Goal: Task Accomplishment & Management: Complete application form

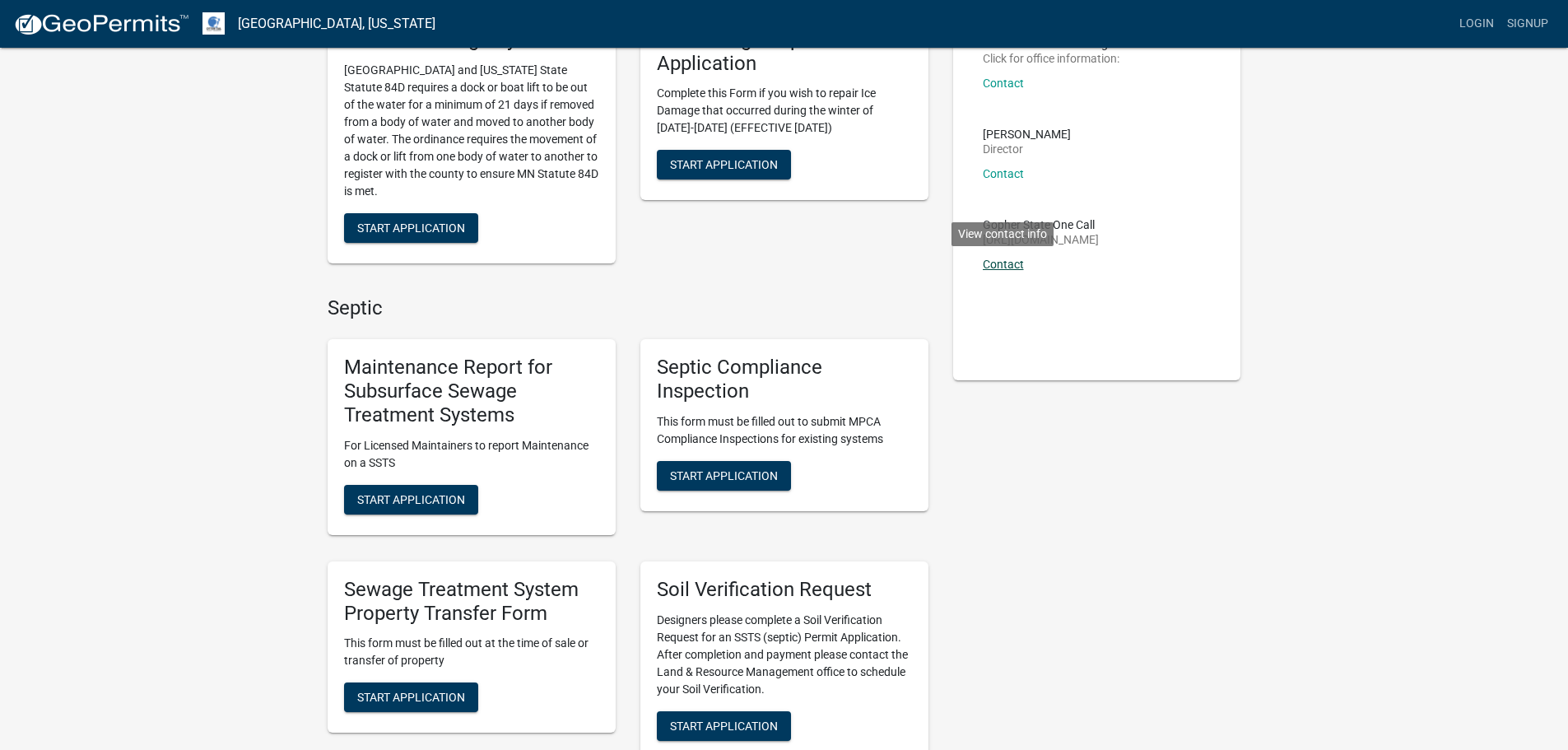
scroll to position [164, 0]
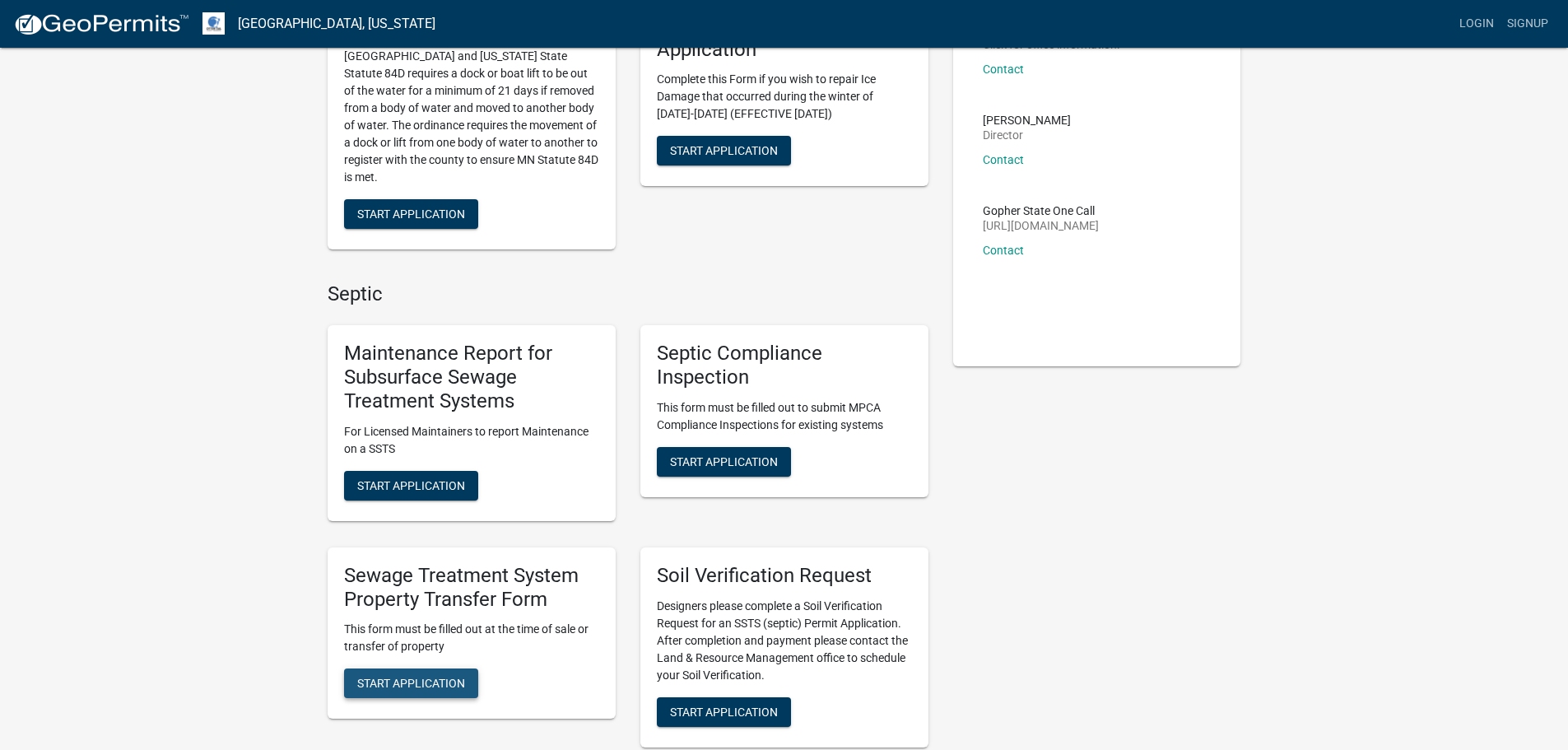
click at [434, 679] on span "Start Application" at bounding box center [411, 683] width 108 height 13
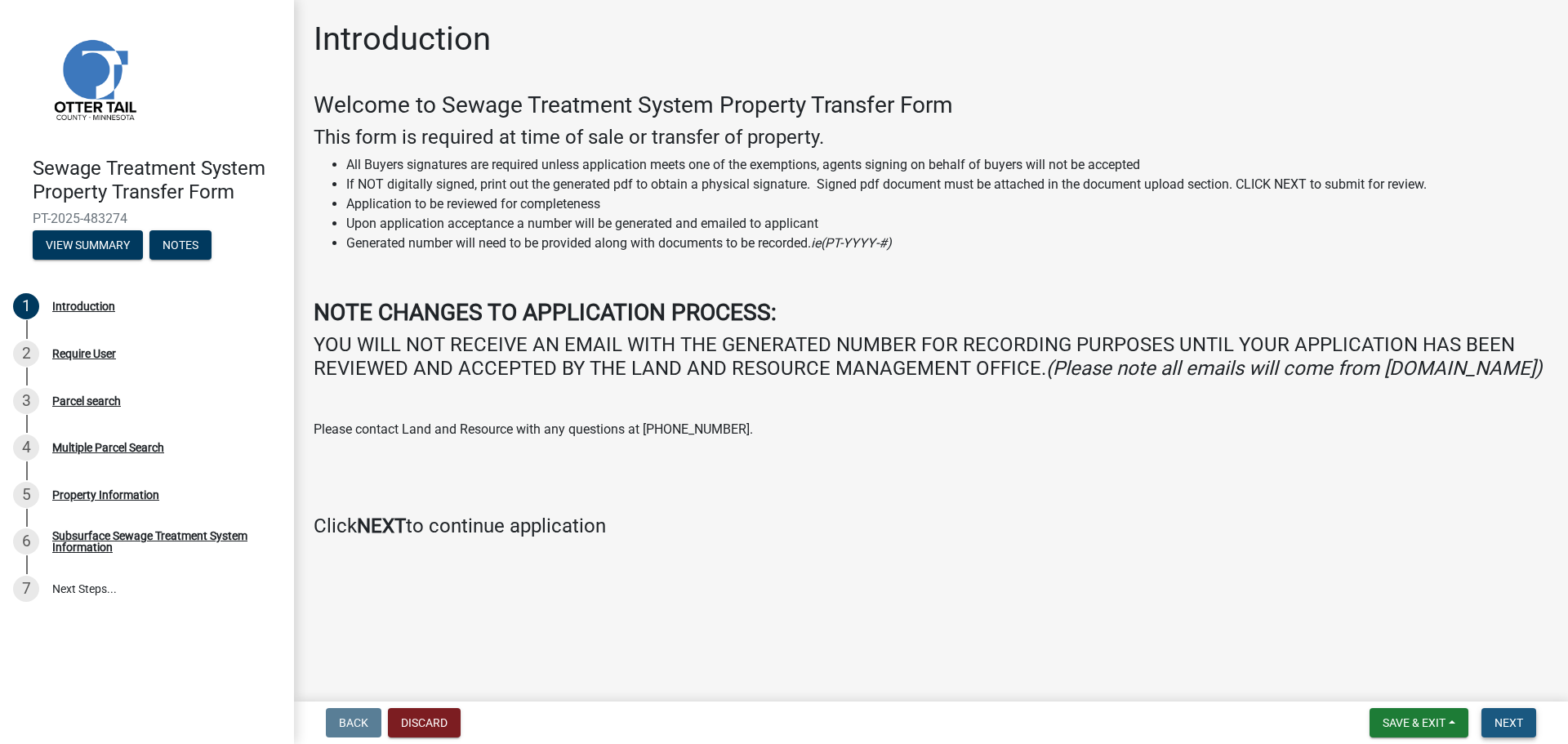
click at [1510, 719] on span "Next" at bounding box center [1508, 723] width 29 height 13
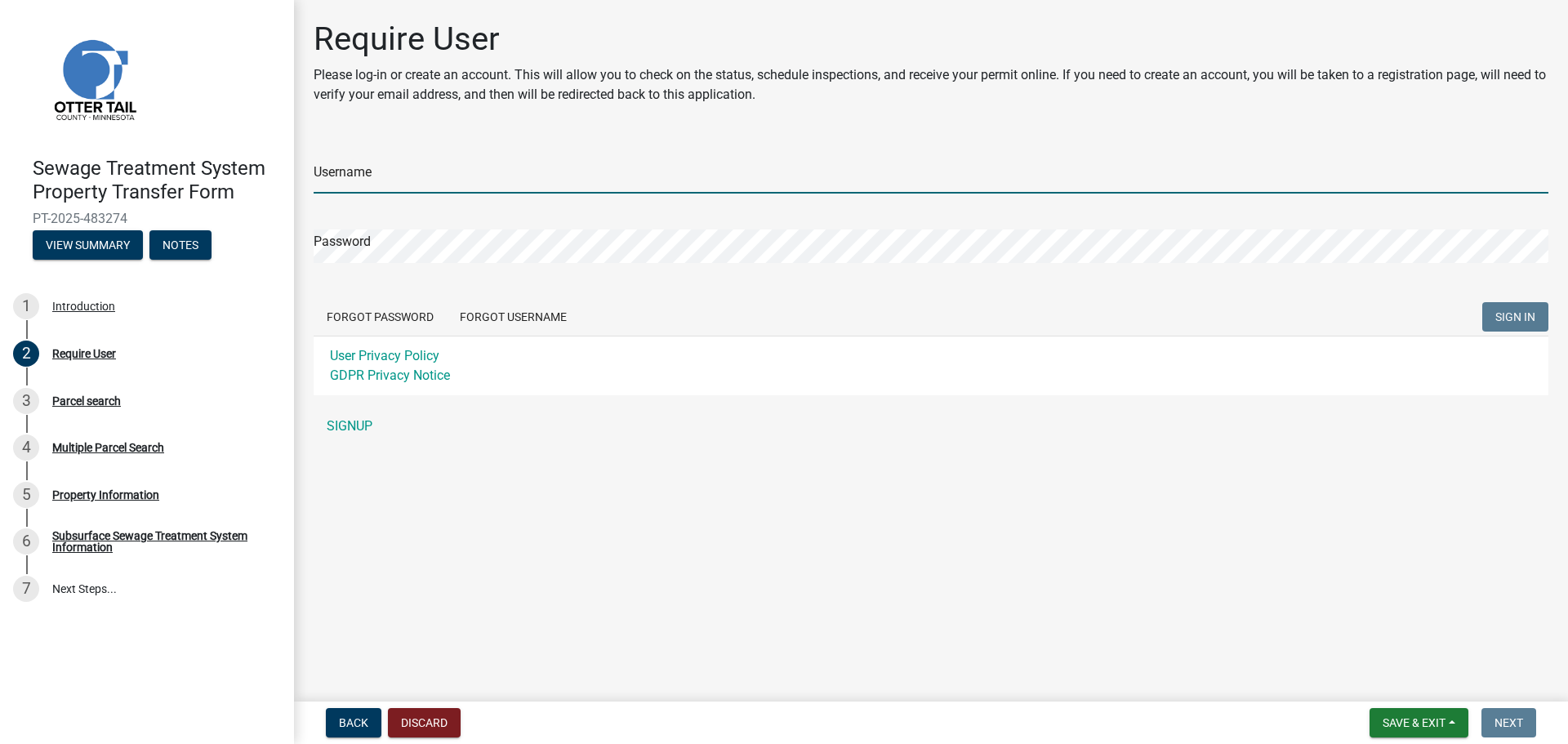
type input "[EMAIL_ADDRESS][DOMAIN_NAME]"
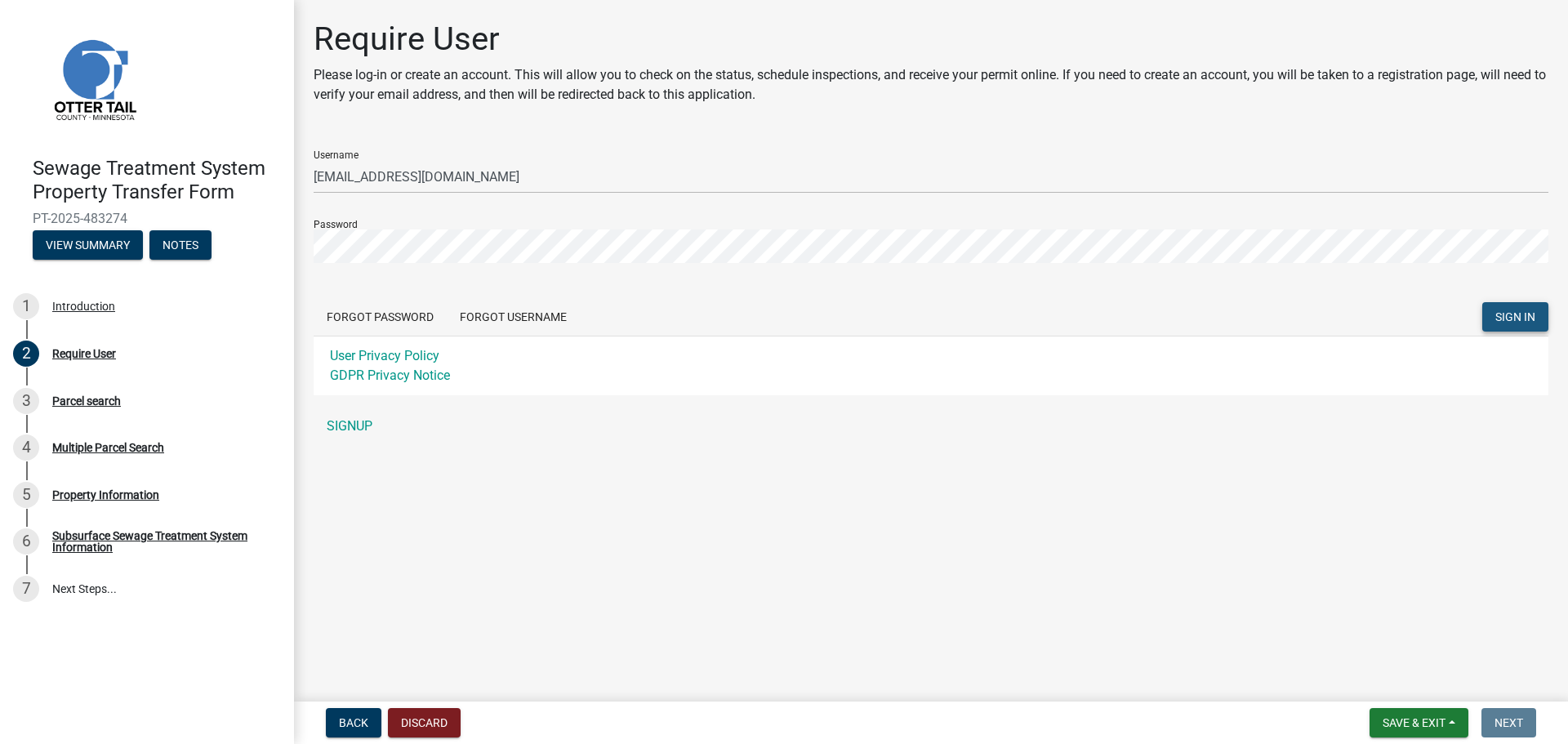
click at [1519, 311] on span "SIGN IN" at bounding box center [1515, 317] width 40 height 13
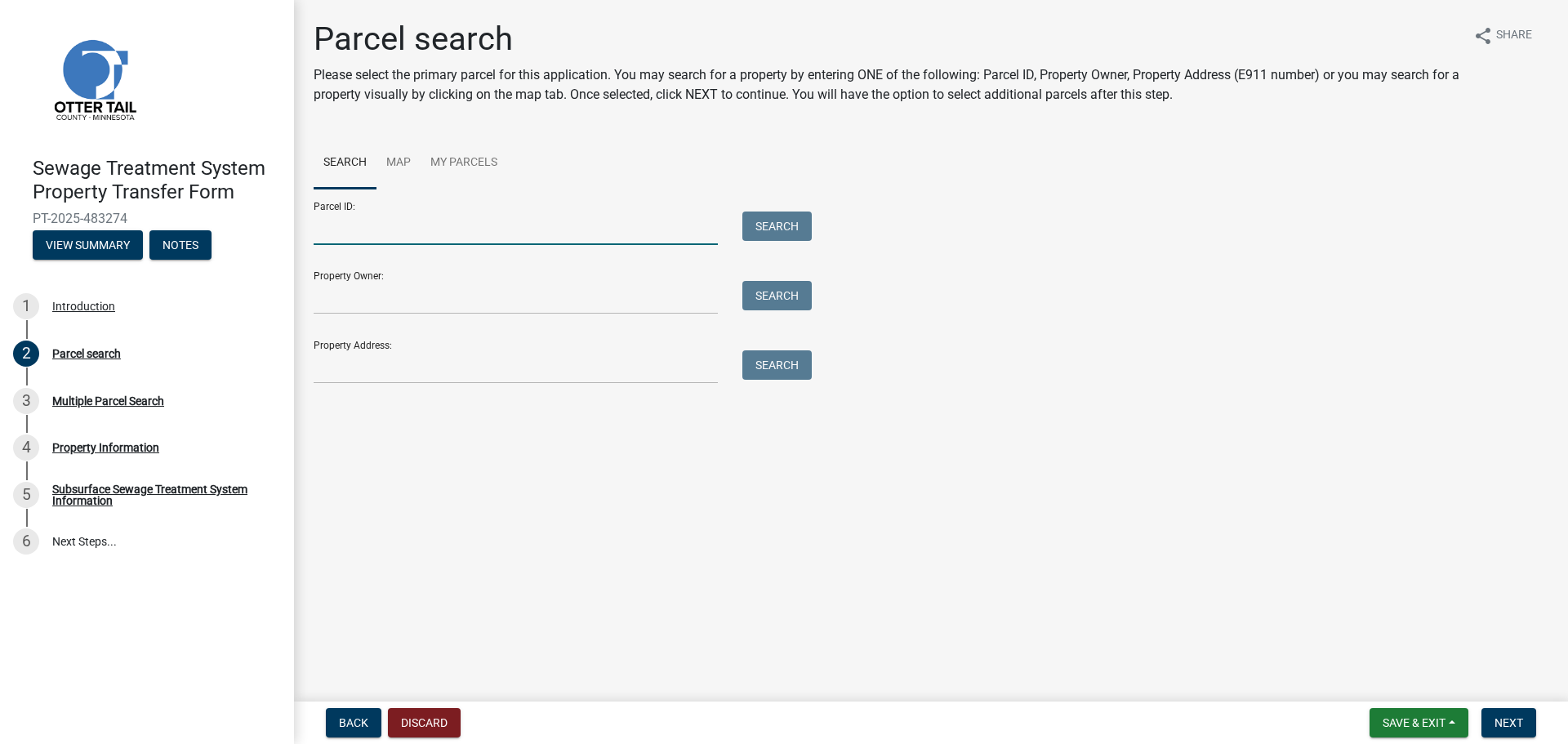
click at [368, 224] on input "Parcel ID:" at bounding box center [516, 228] width 404 height 34
type input "02000990504000"
click at [773, 233] on button "Search" at bounding box center [777, 226] width 70 height 30
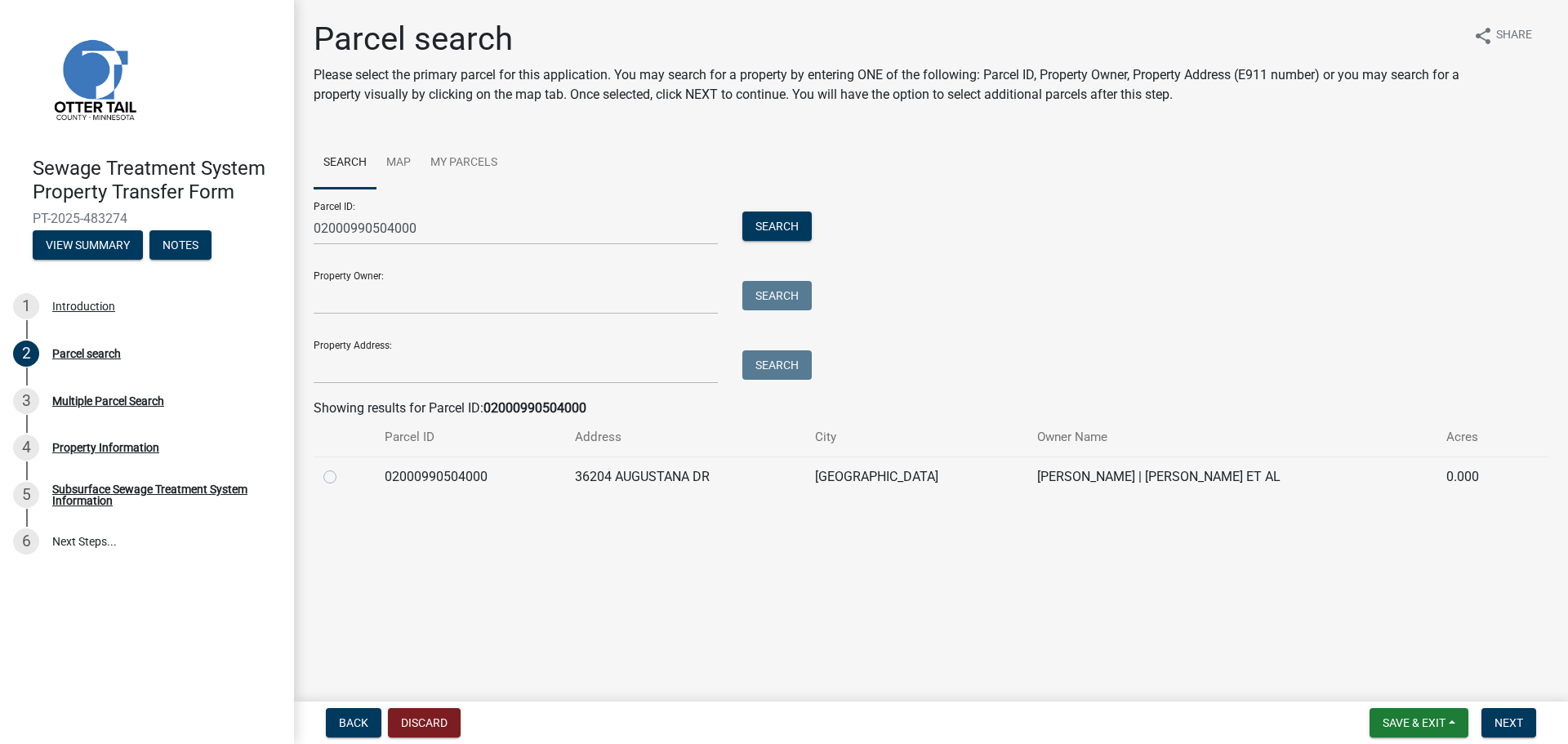
click at [319, 471] on td at bounding box center [345, 476] width 61 height 40
click at [343, 467] on label at bounding box center [343, 467] width 0 height 0
click at [343, 478] on input "radio" at bounding box center [347, 472] width 10 height 10
radio input "true"
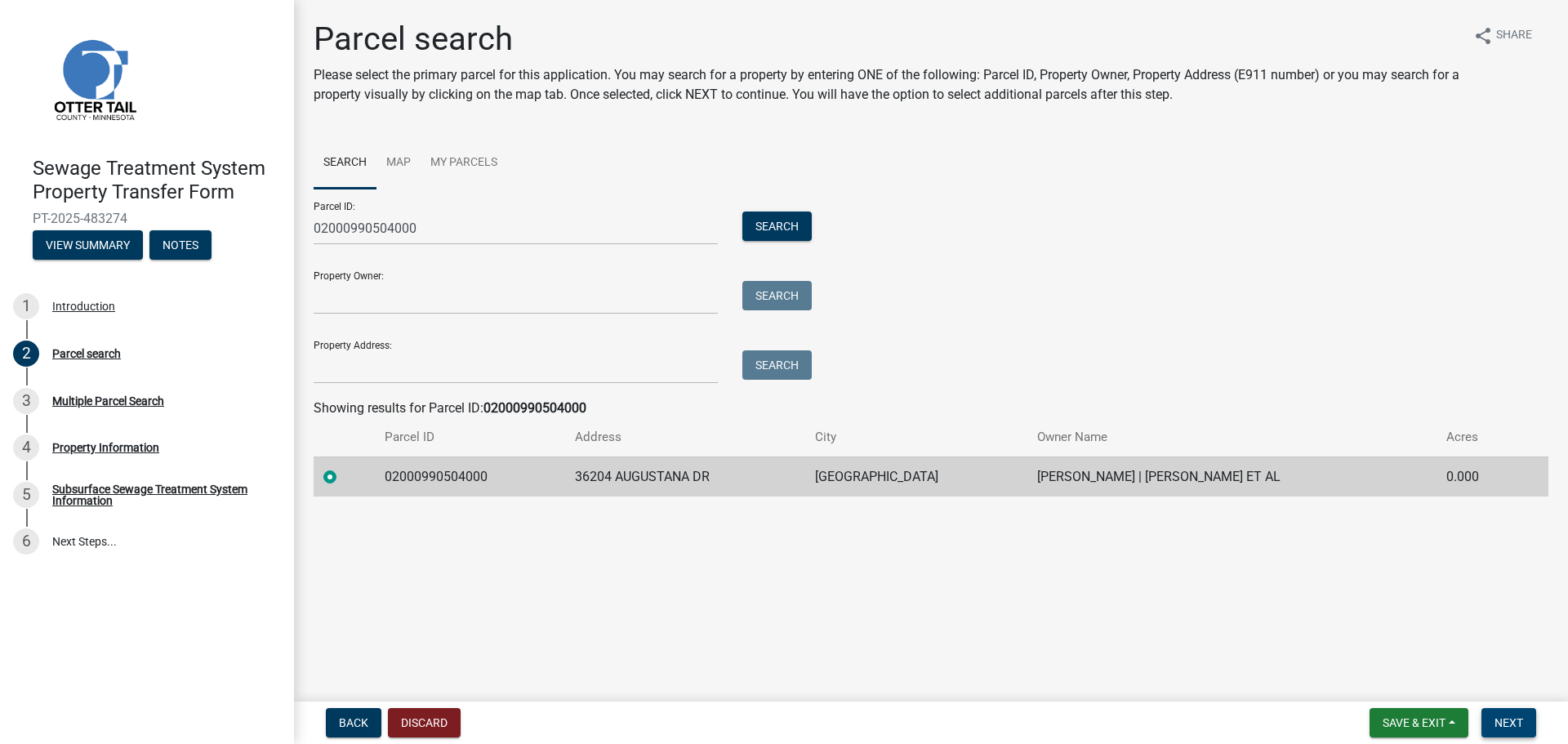
click at [1517, 724] on span "Next" at bounding box center [1508, 723] width 29 height 13
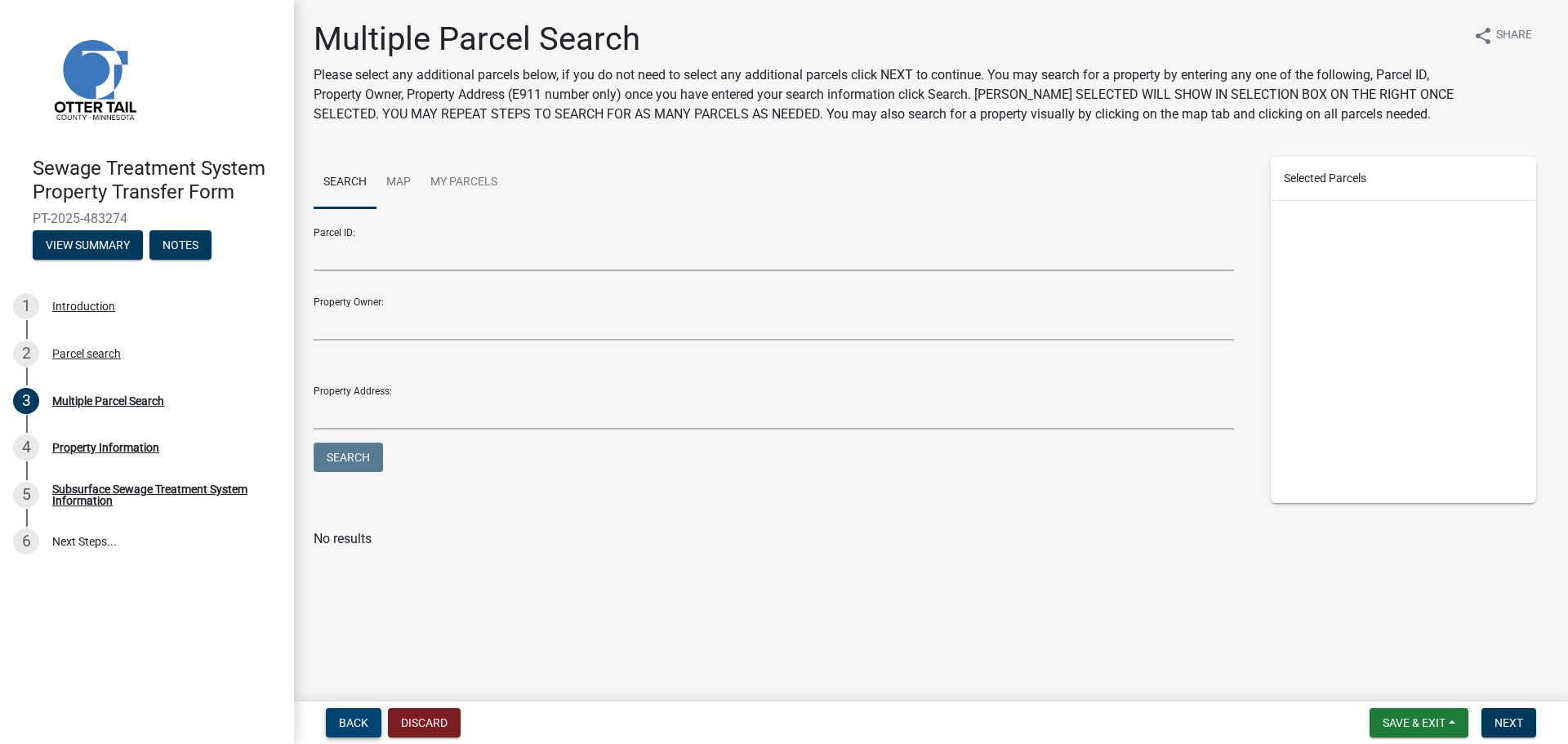
click at [350, 727] on span "Back" at bounding box center [354, 723] width 30 height 13
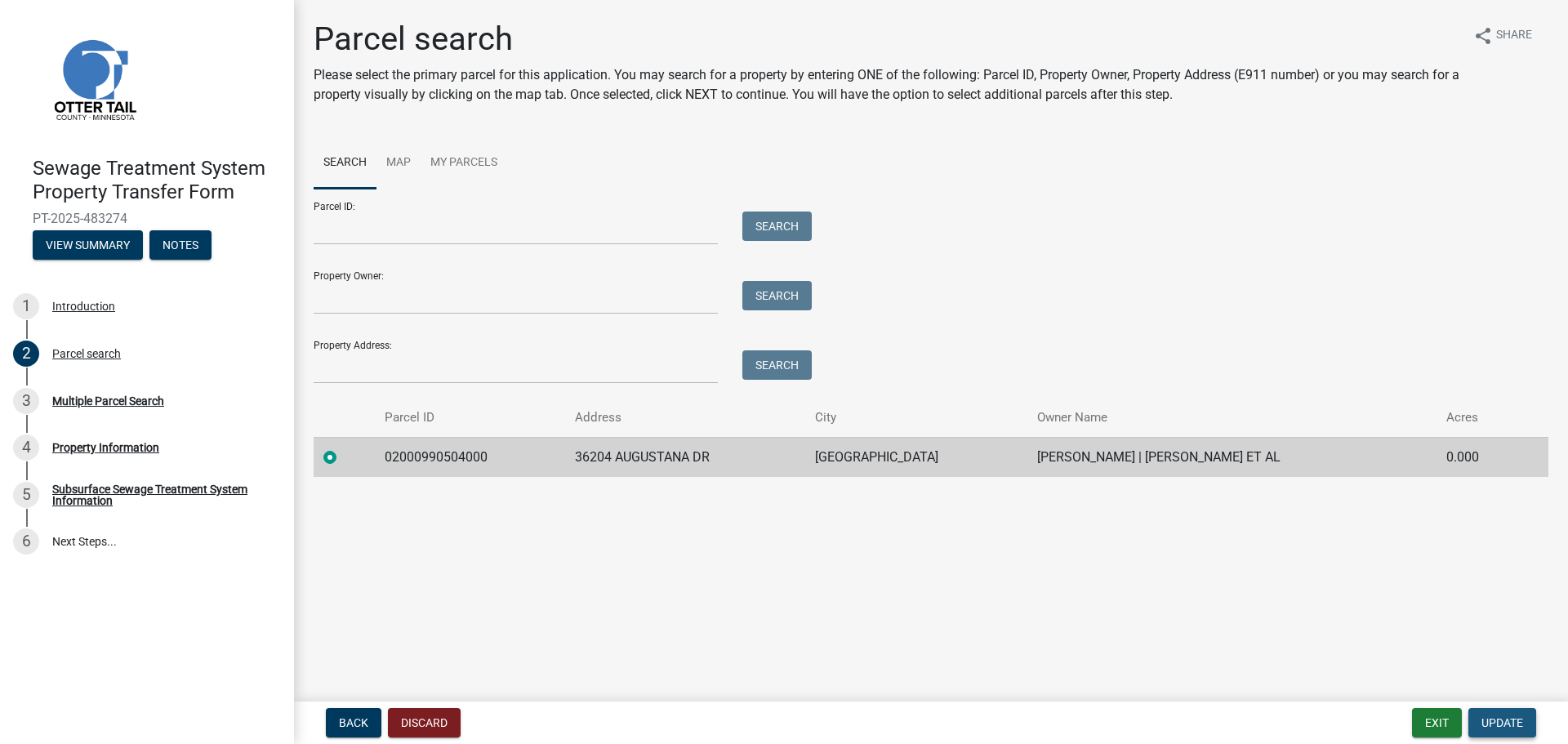
click at [1509, 725] on span "Update" at bounding box center [1502, 723] width 42 height 13
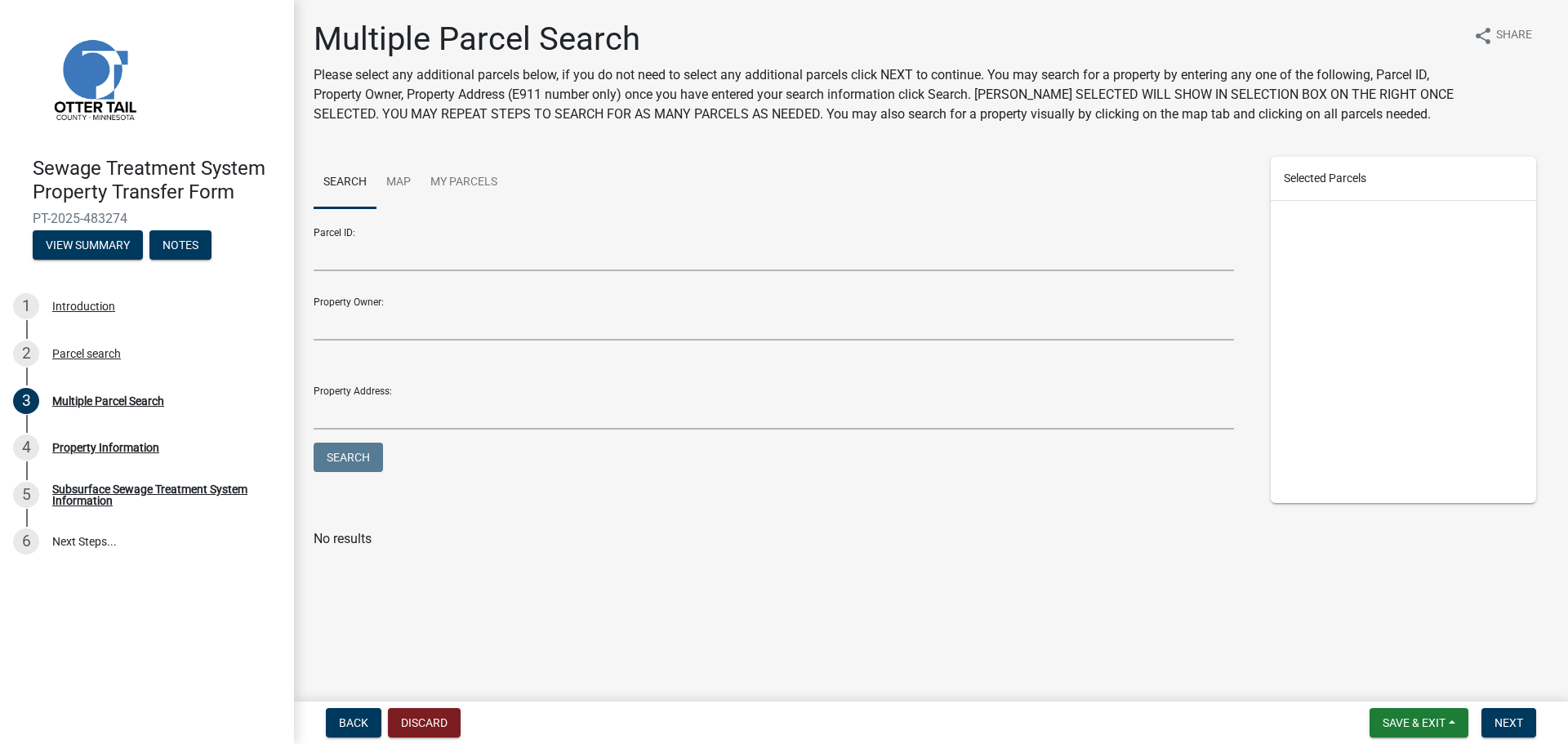
click at [1371, 218] on div at bounding box center [1404, 352] width 266 height 302
click at [390, 261] on input "Parcel ID:" at bounding box center [774, 254] width 920 height 34
type input "02000990504000"
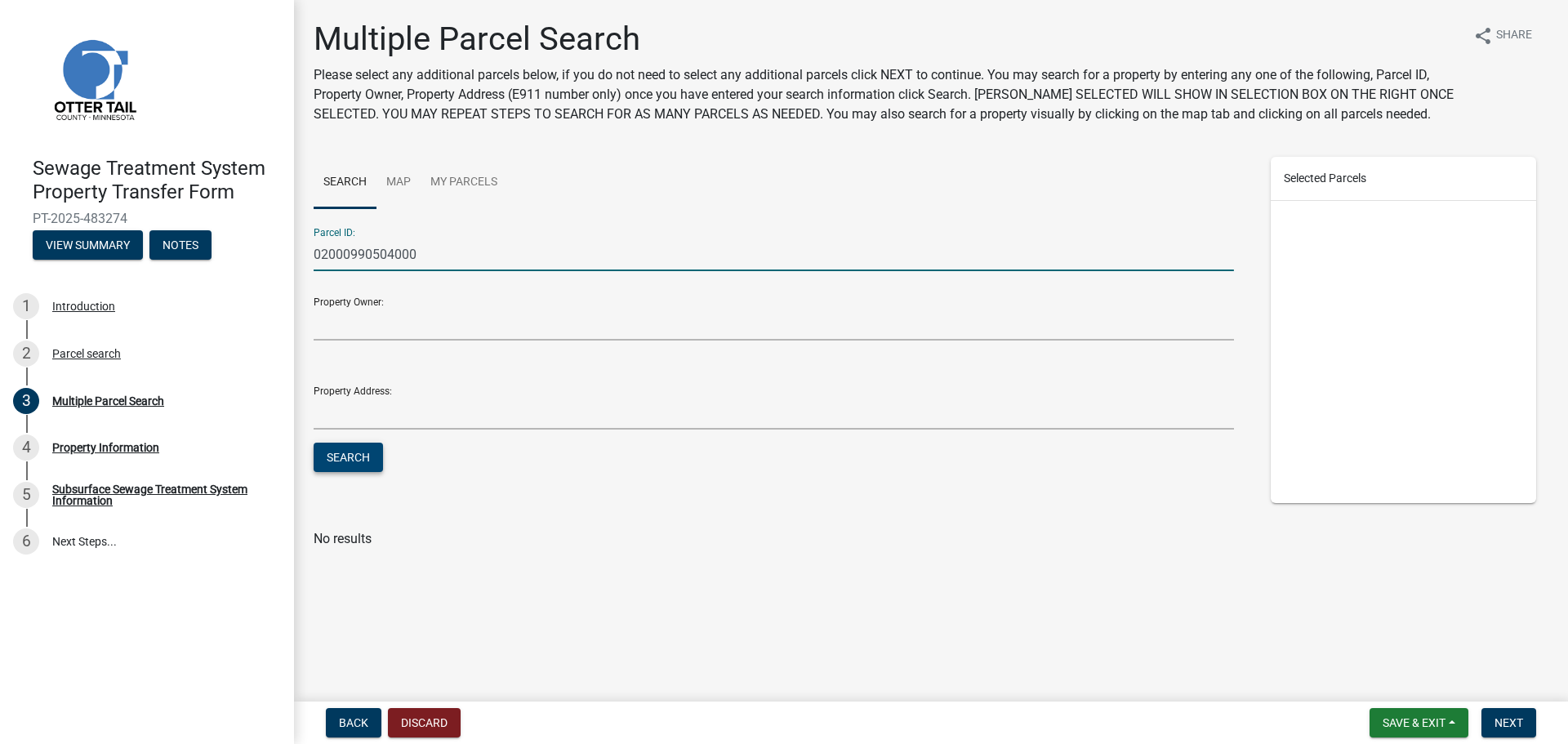
click at [333, 455] on button "Search" at bounding box center [348, 457] width 70 height 30
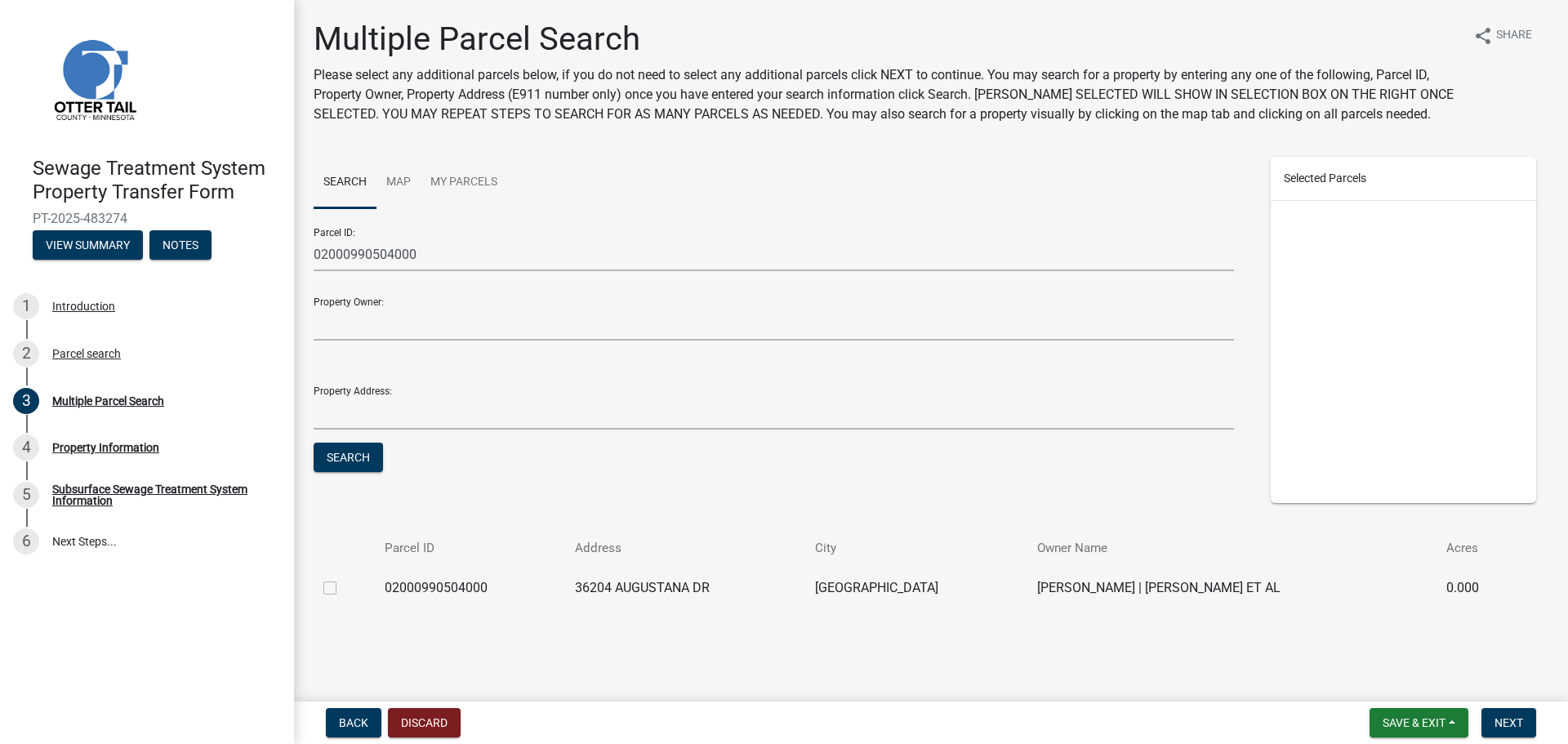
click at [343, 578] on label at bounding box center [343, 578] width 0 height 0
click at [343, 586] on input "checkbox" at bounding box center [347, 583] width 10 height 10
checkbox input "true"
click at [1506, 726] on span "Next" at bounding box center [1508, 723] width 29 height 13
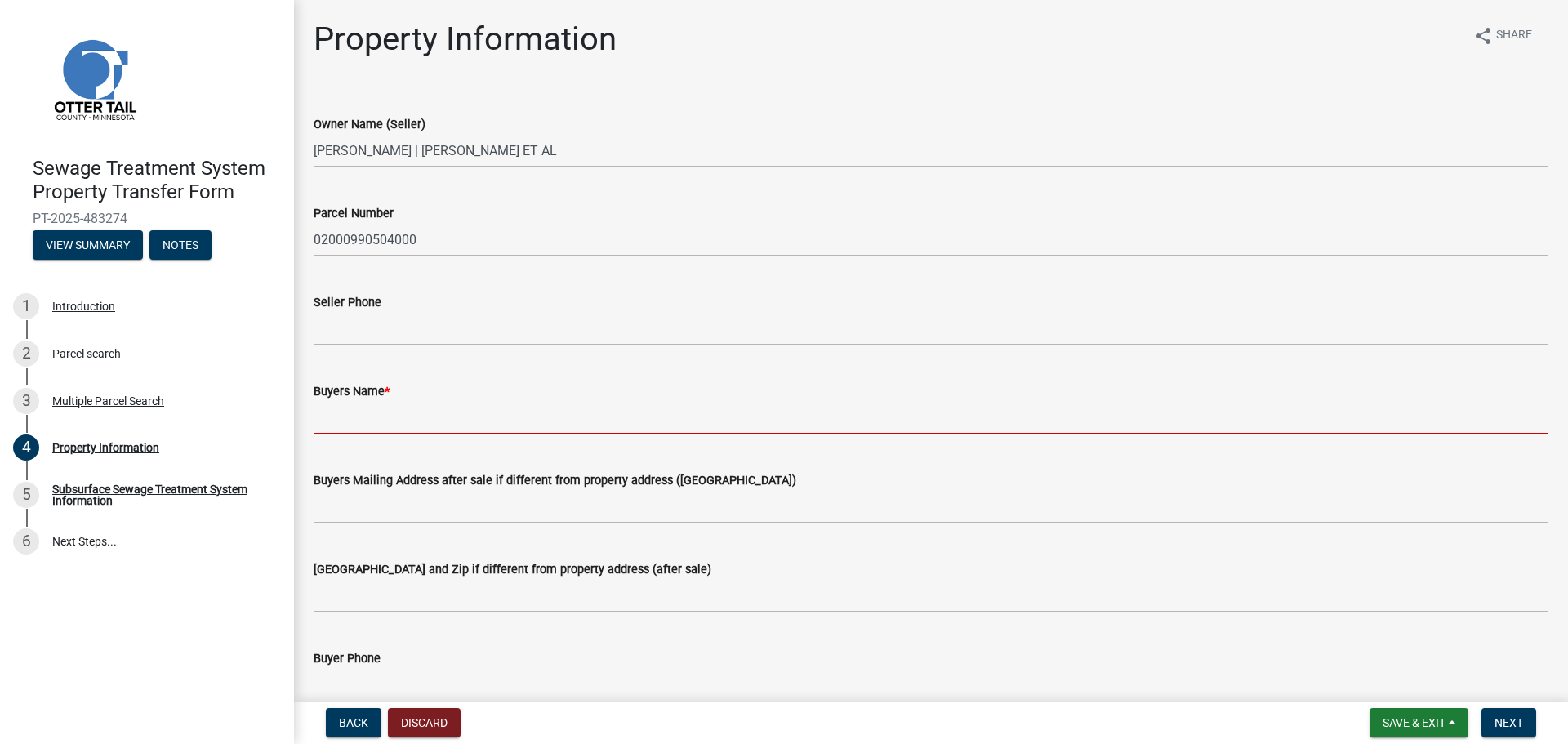
click at [379, 413] on input "Buyers Name *" at bounding box center [931, 418] width 1235 height 34
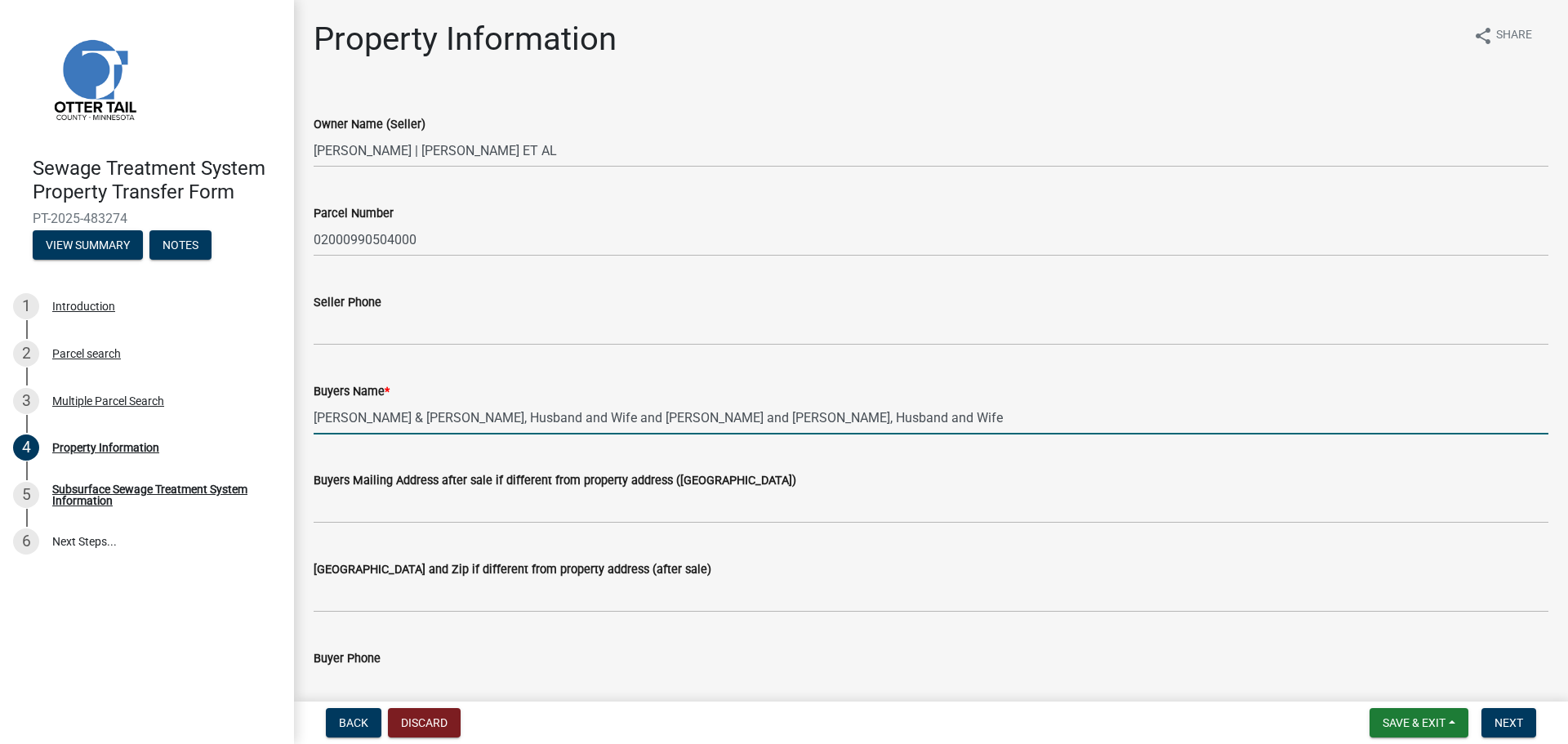
type input "James Griffith & Renee Griffith, Husband and Wife and Brandon Griffith and Elyc…"
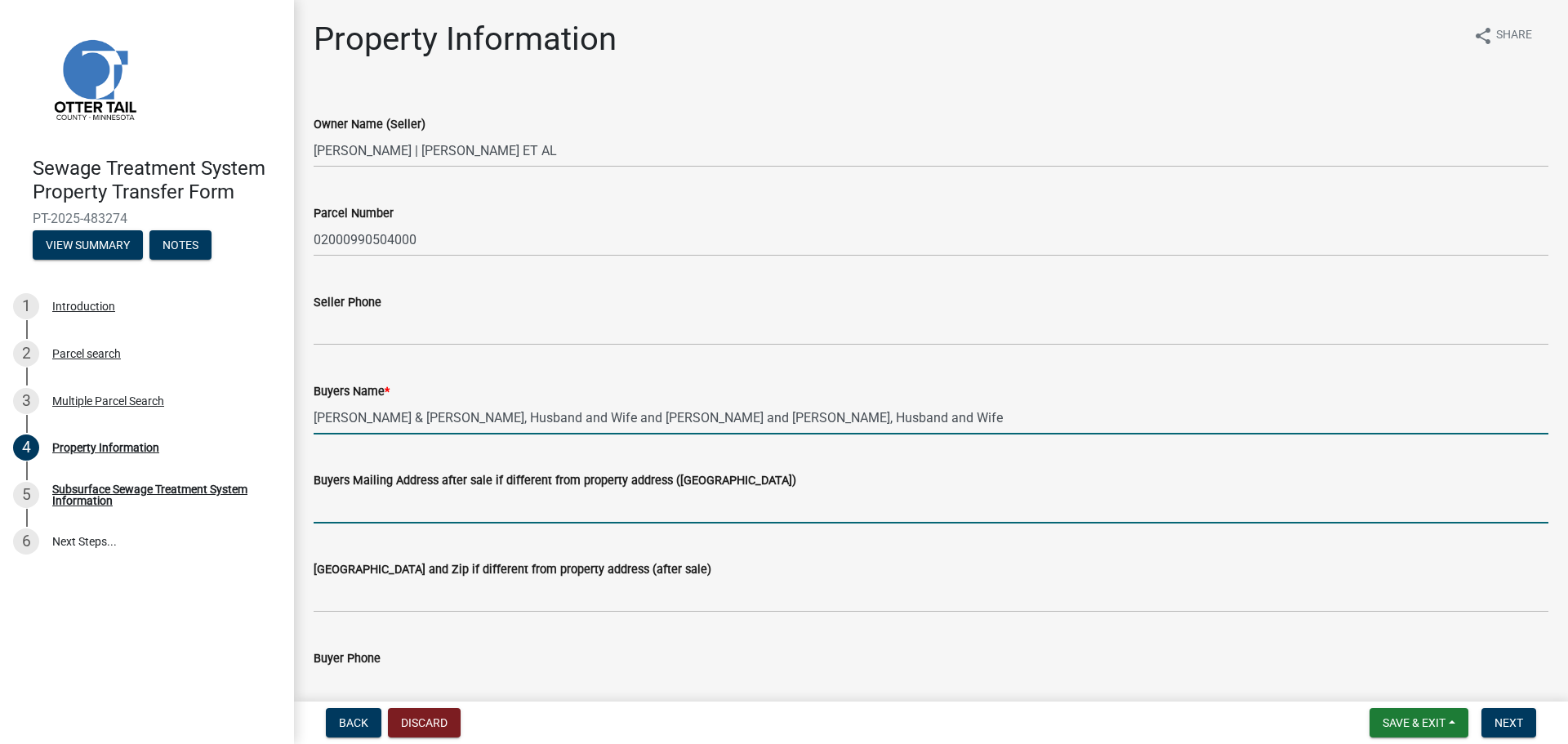
click at [415, 511] on input "Buyers Mailing Address after sale if different from property address (E911 numb…" at bounding box center [931, 507] width 1235 height 34
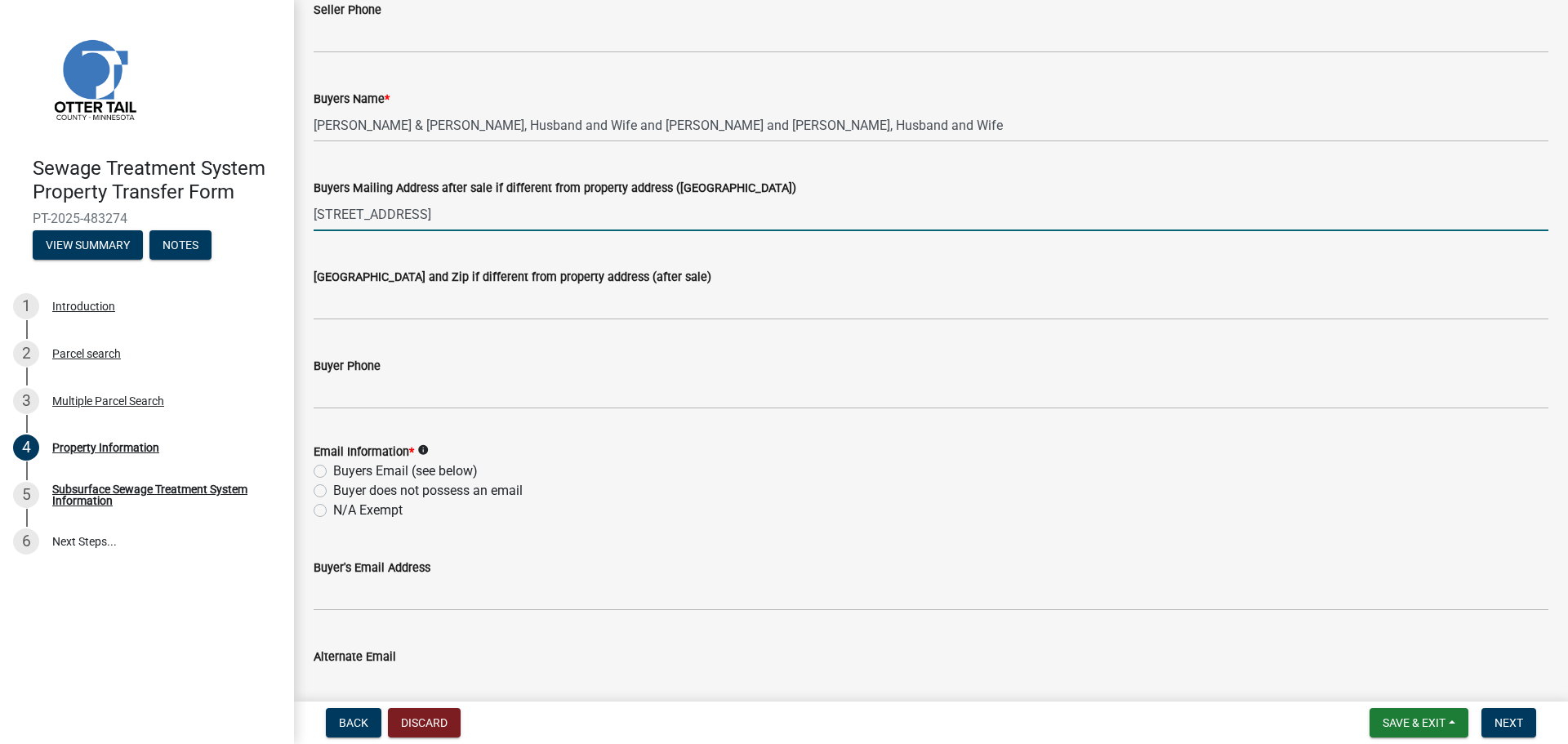
scroll to position [376, 0]
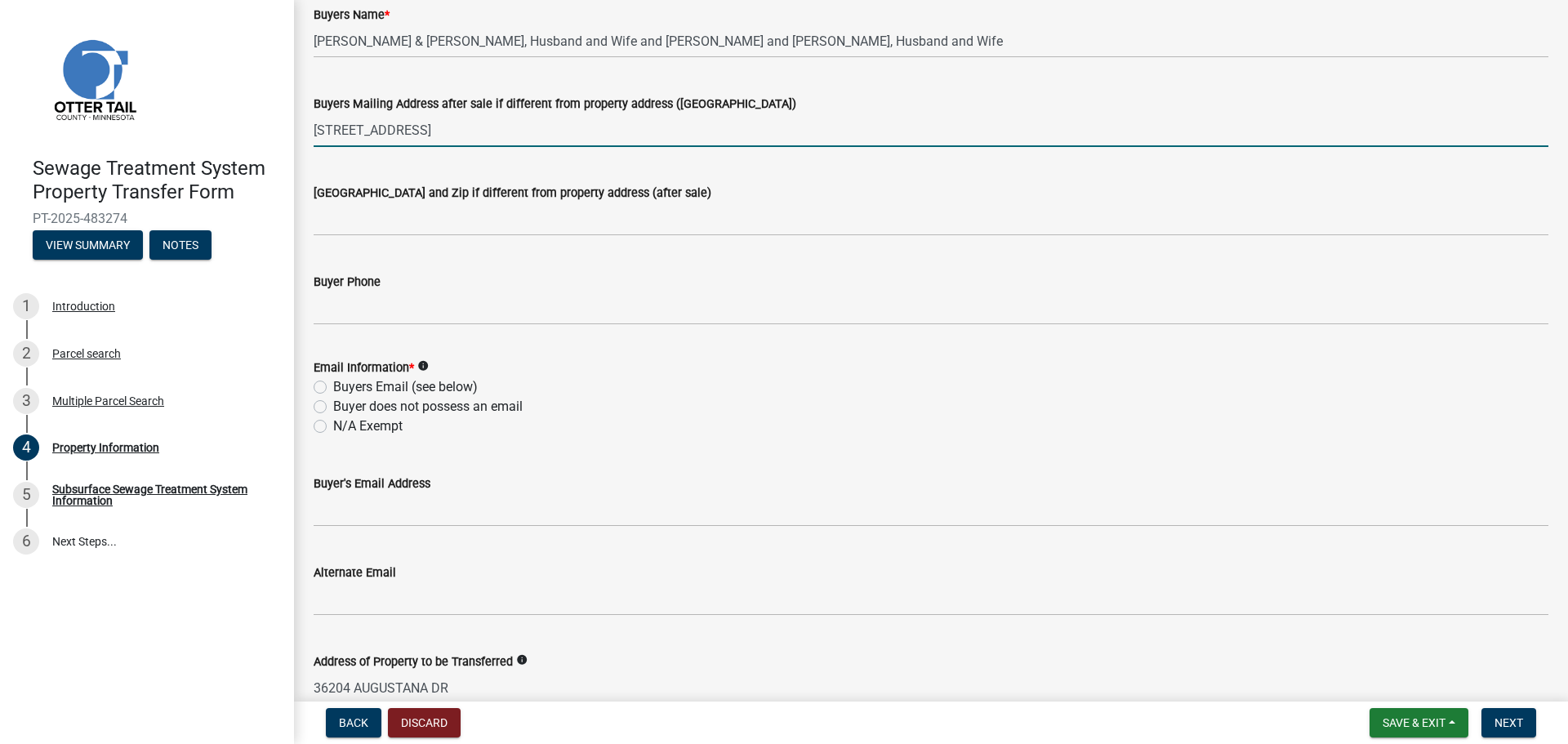
type input "17145 County Road 1, Colfax, ND 58018"
click at [333, 408] on label "Buyer does not possess an email" at bounding box center [427, 406] width 189 height 20
click at [333, 408] on input "Buyer does not possess an email" at bounding box center [338, 401] width 10 height 10
radio input "true"
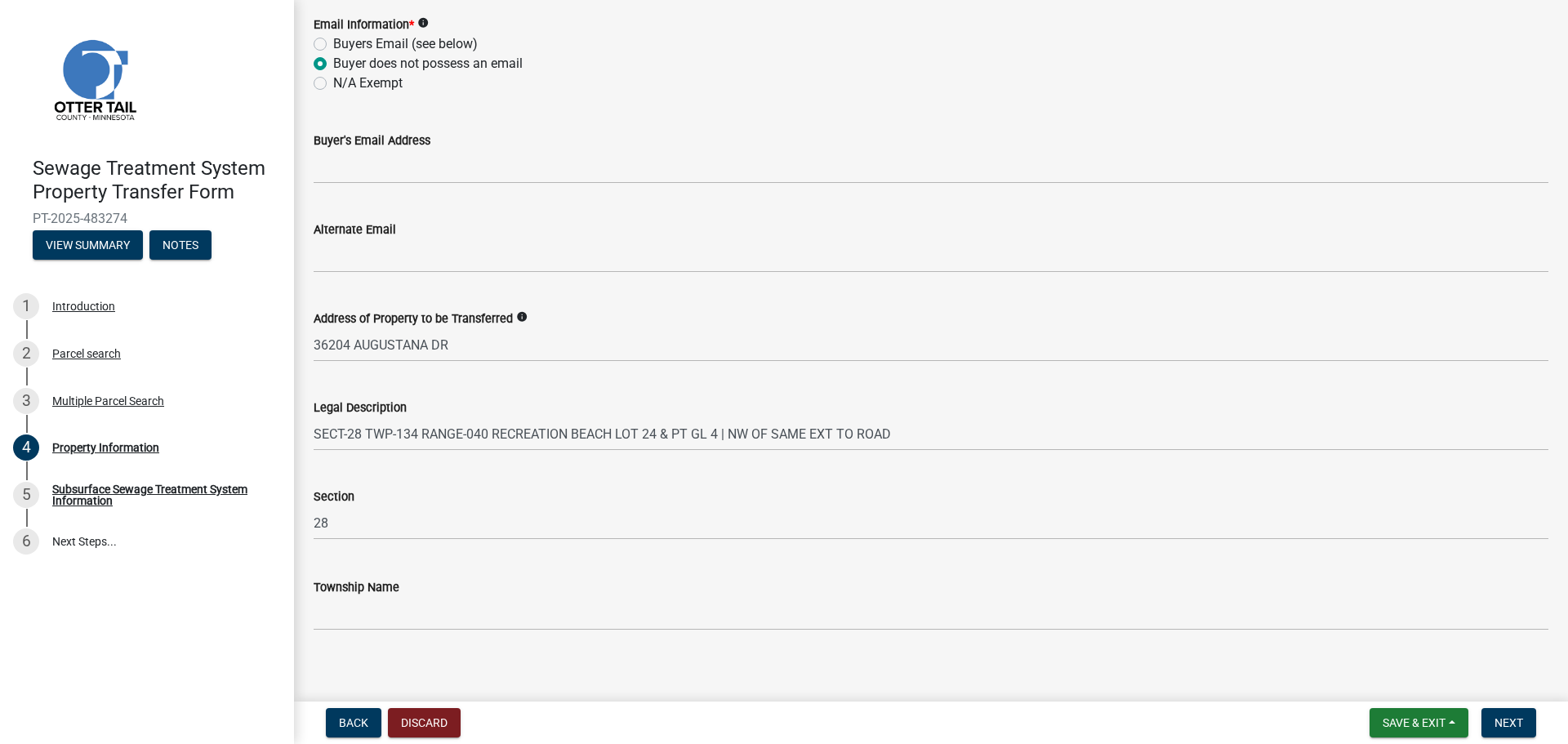
scroll to position [732, 0]
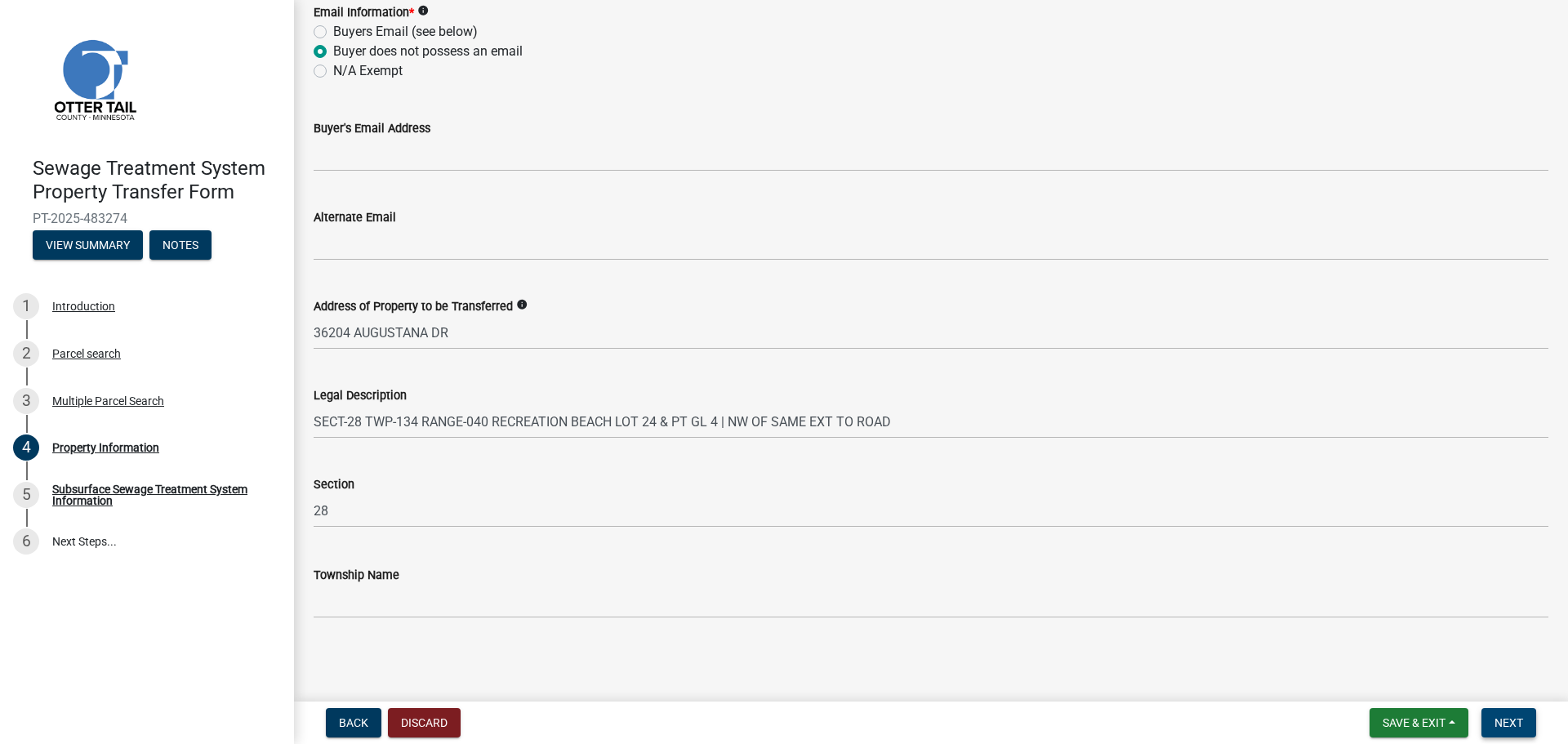
click at [1516, 724] on span "Next" at bounding box center [1508, 723] width 29 height 13
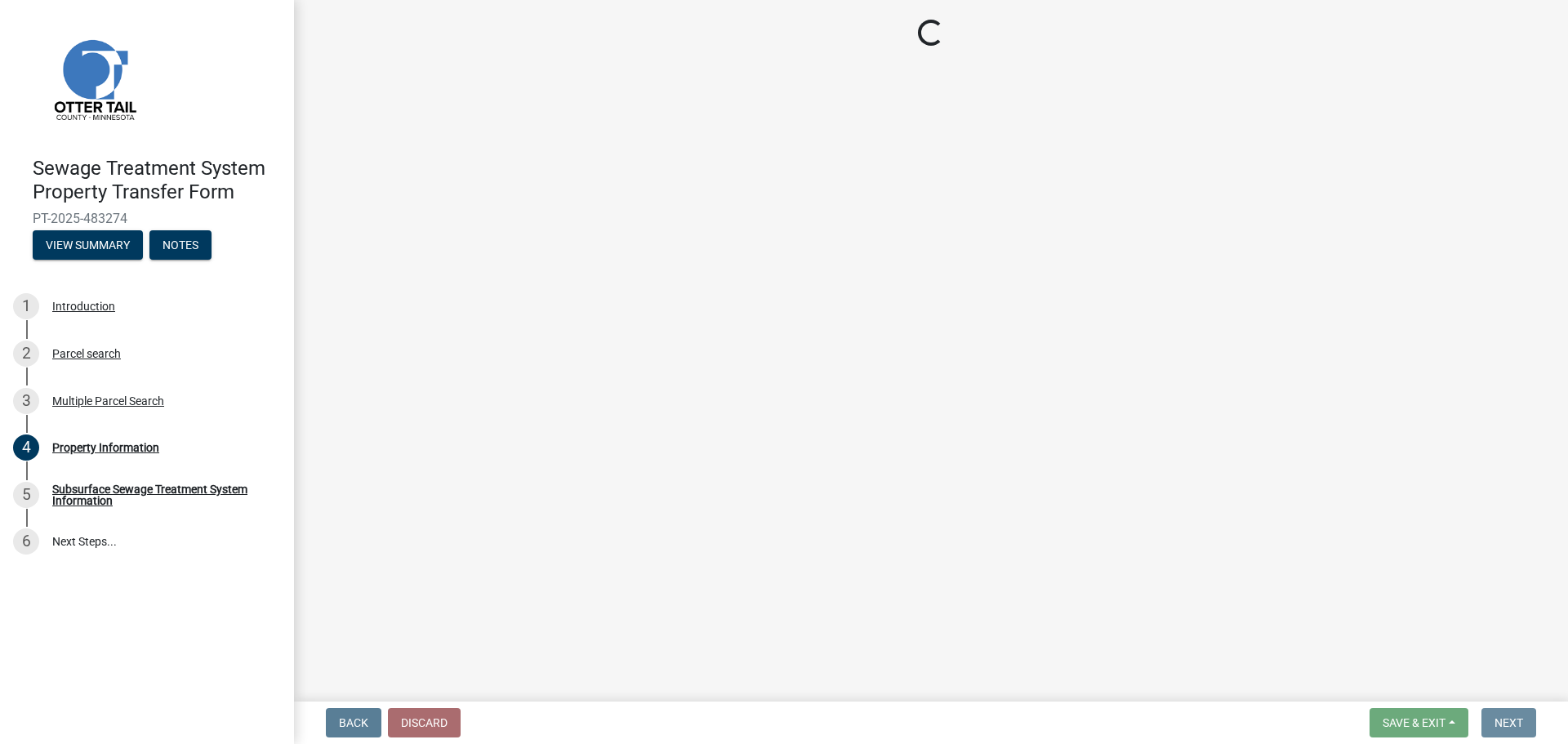
scroll to position [0, 0]
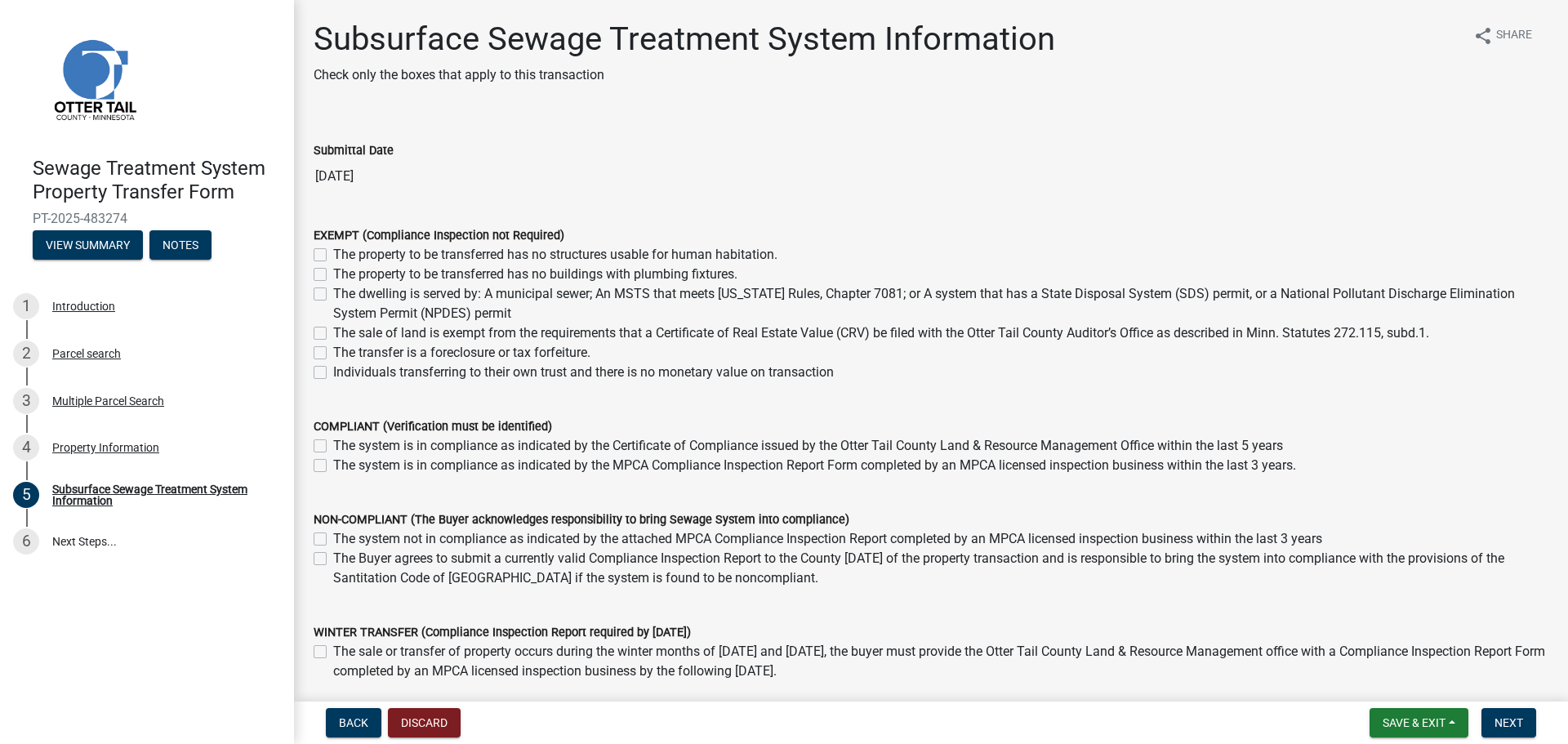
click at [333, 334] on label "The sale of land is exempt from the requirements that a Certificate of Real Est…" at bounding box center [881, 332] width 1096 height 20
click at [333, 334] on input "The sale of land is exempt from the requirements that a Certificate of Real Est…" at bounding box center [338, 328] width 10 height 10
checkbox input "true"
checkbox input "false"
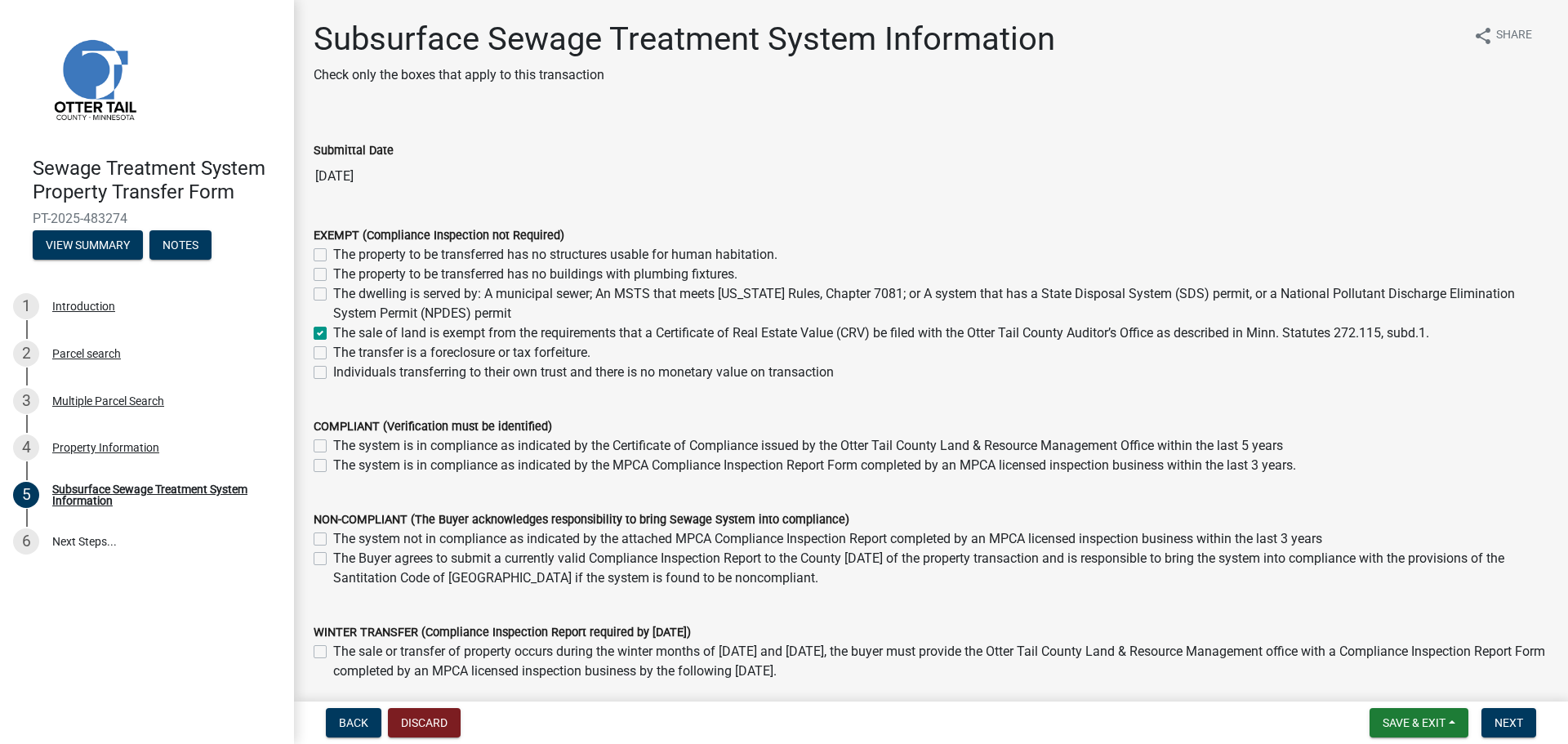
checkbox input "false"
checkbox input "true"
checkbox input "false"
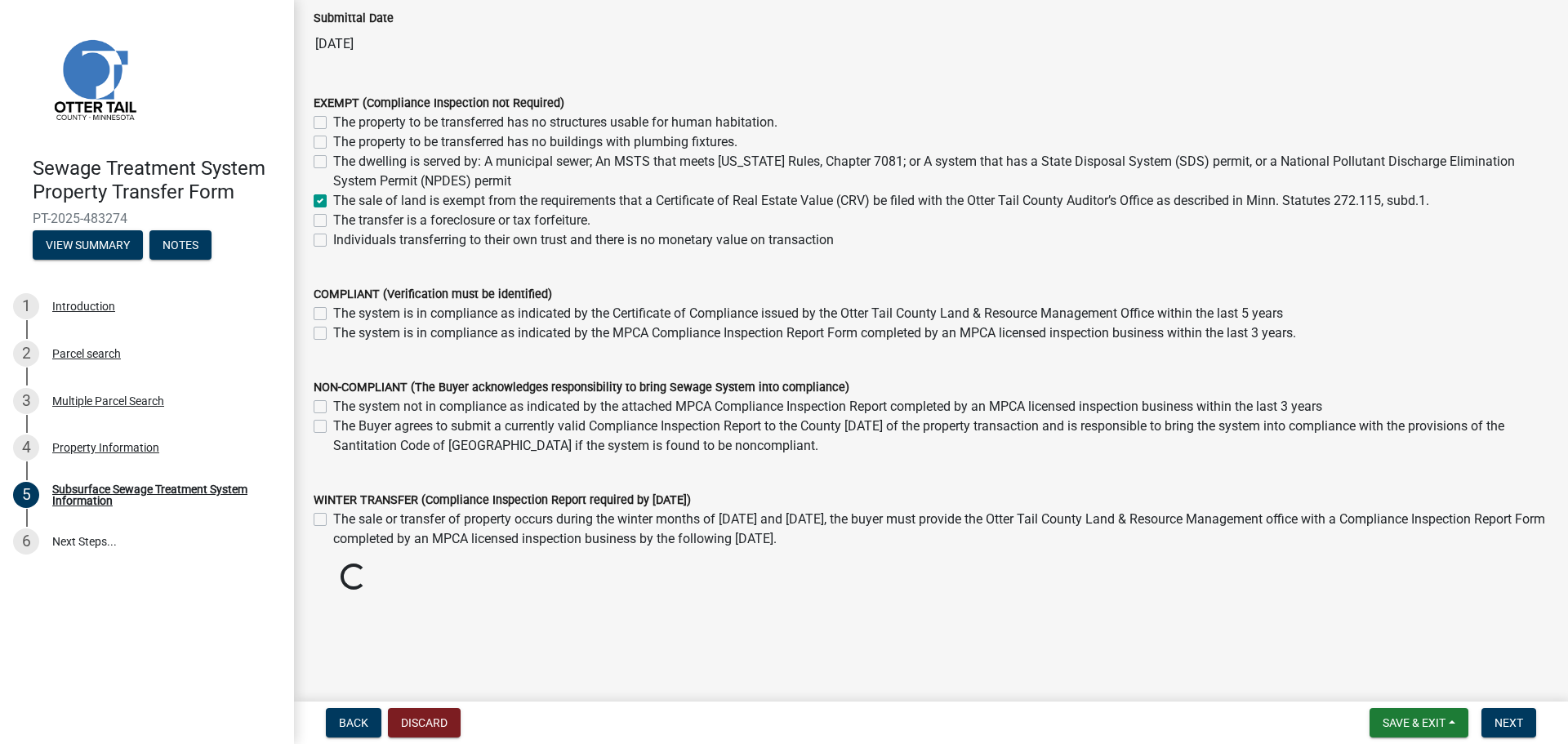
scroll to position [116, 0]
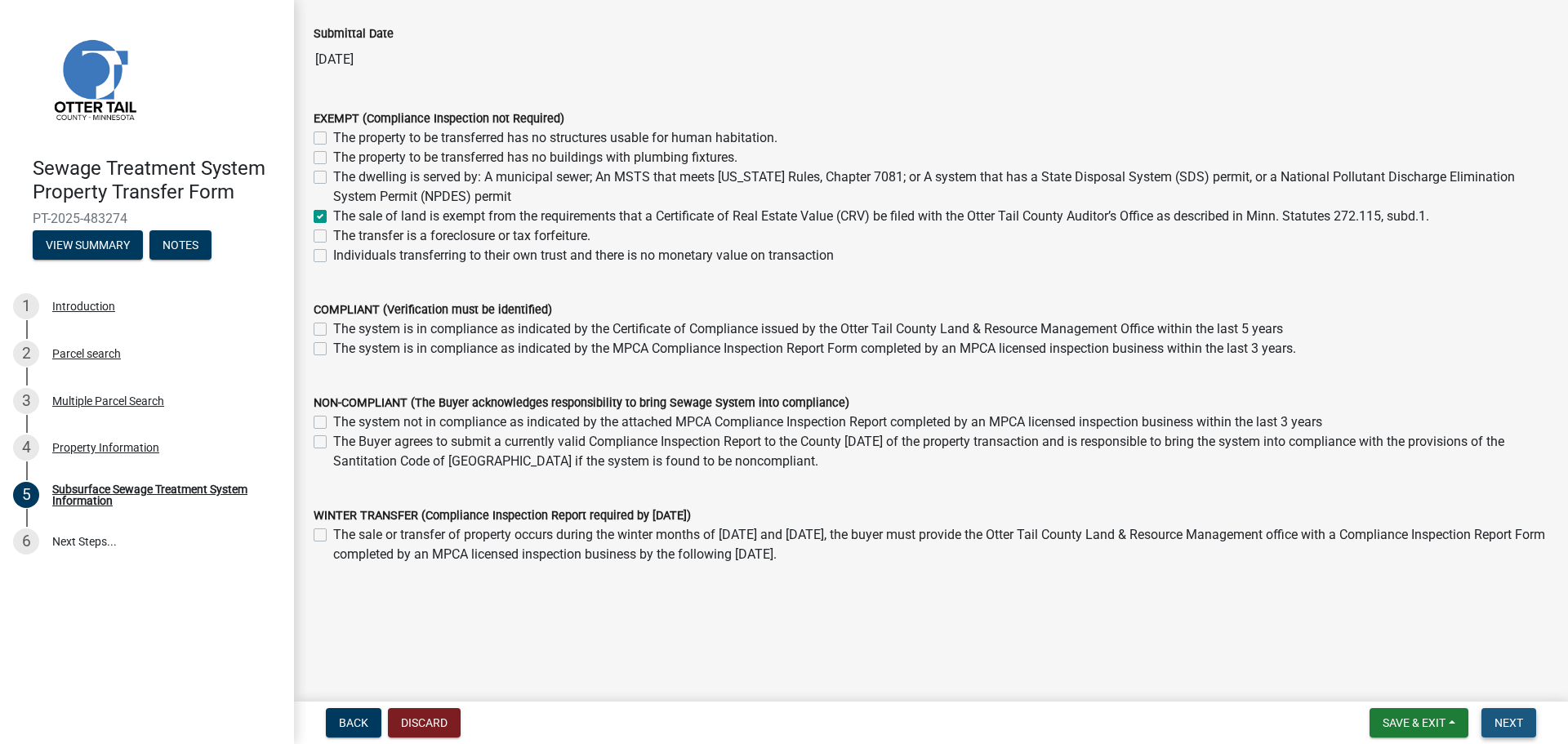
click at [1501, 724] on span "Next" at bounding box center [1508, 723] width 29 height 13
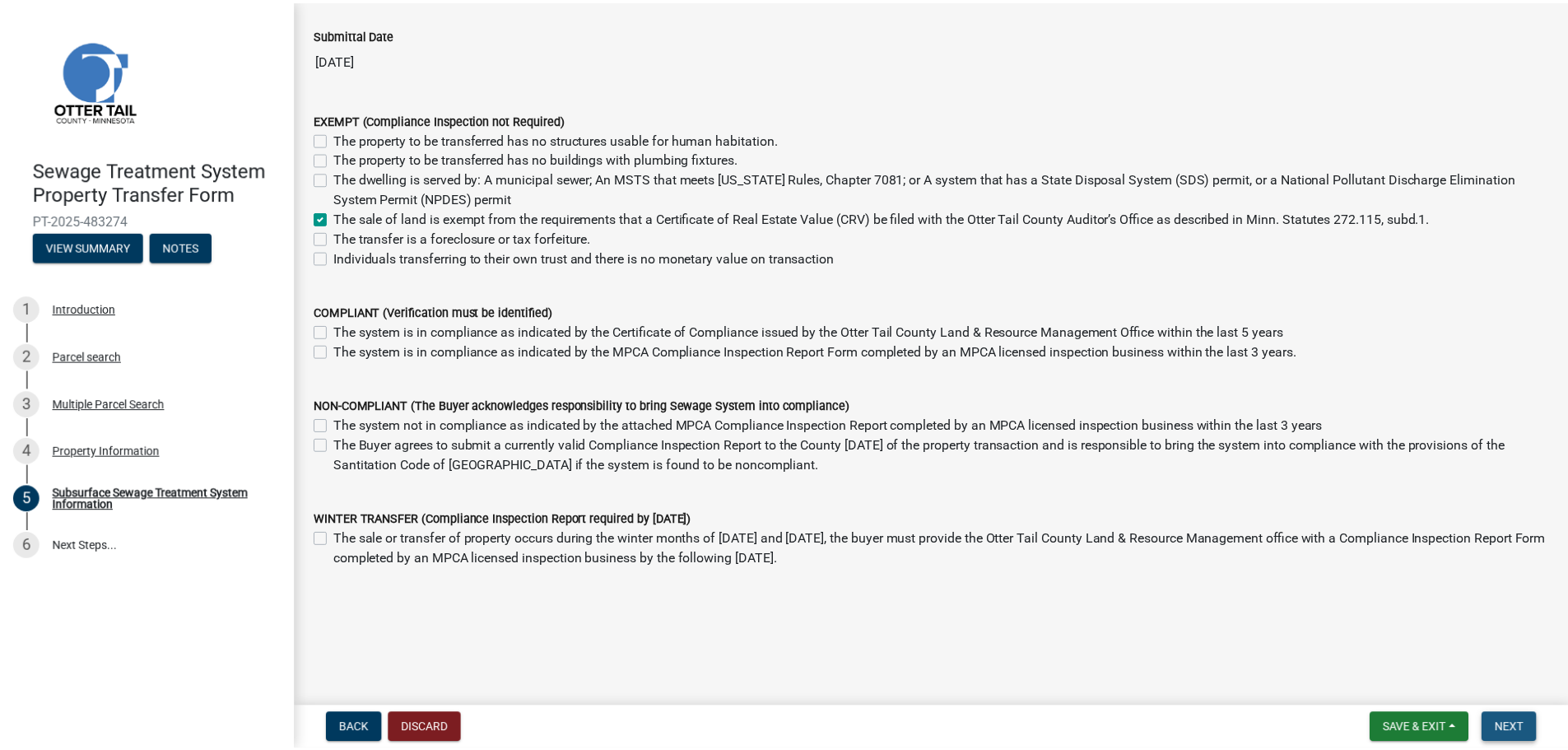
scroll to position [0, 0]
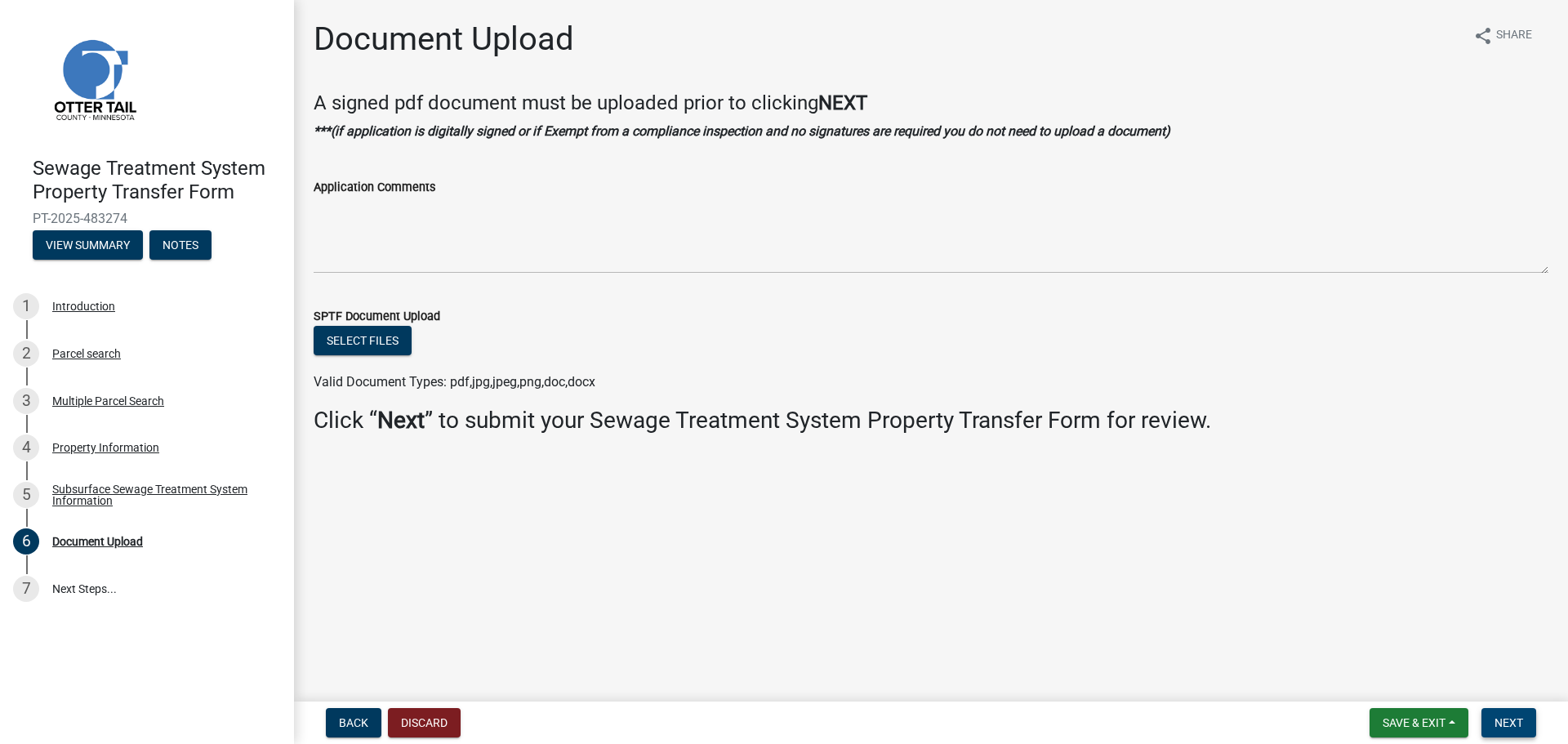
click at [1501, 724] on span "Next" at bounding box center [1508, 723] width 29 height 13
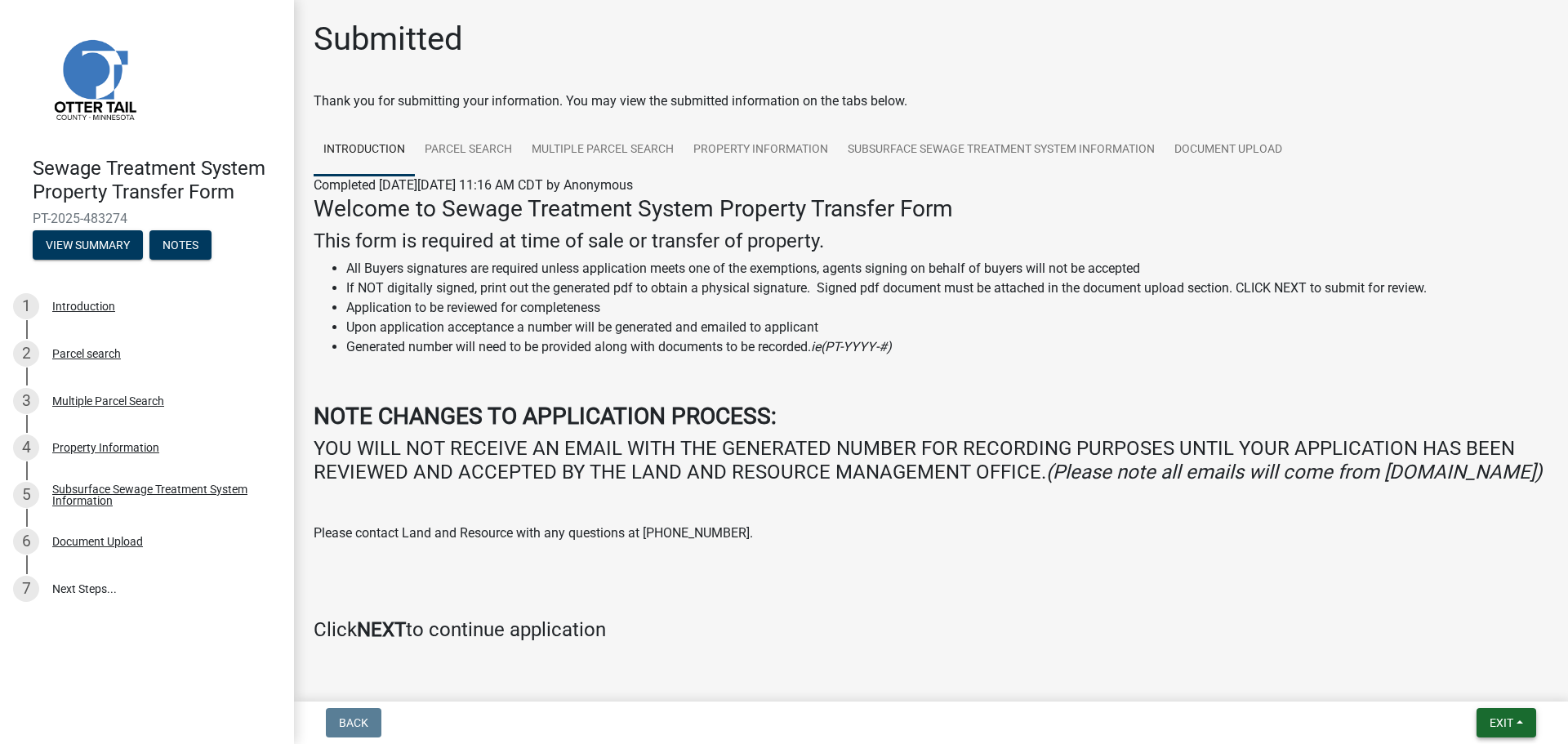
click at [1501, 724] on span "Exit" at bounding box center [1501, 723] width 23 height 13
click at [1467, 673] on button "Save & Exit" at bounding box center [1470, 680] width 130 height 39
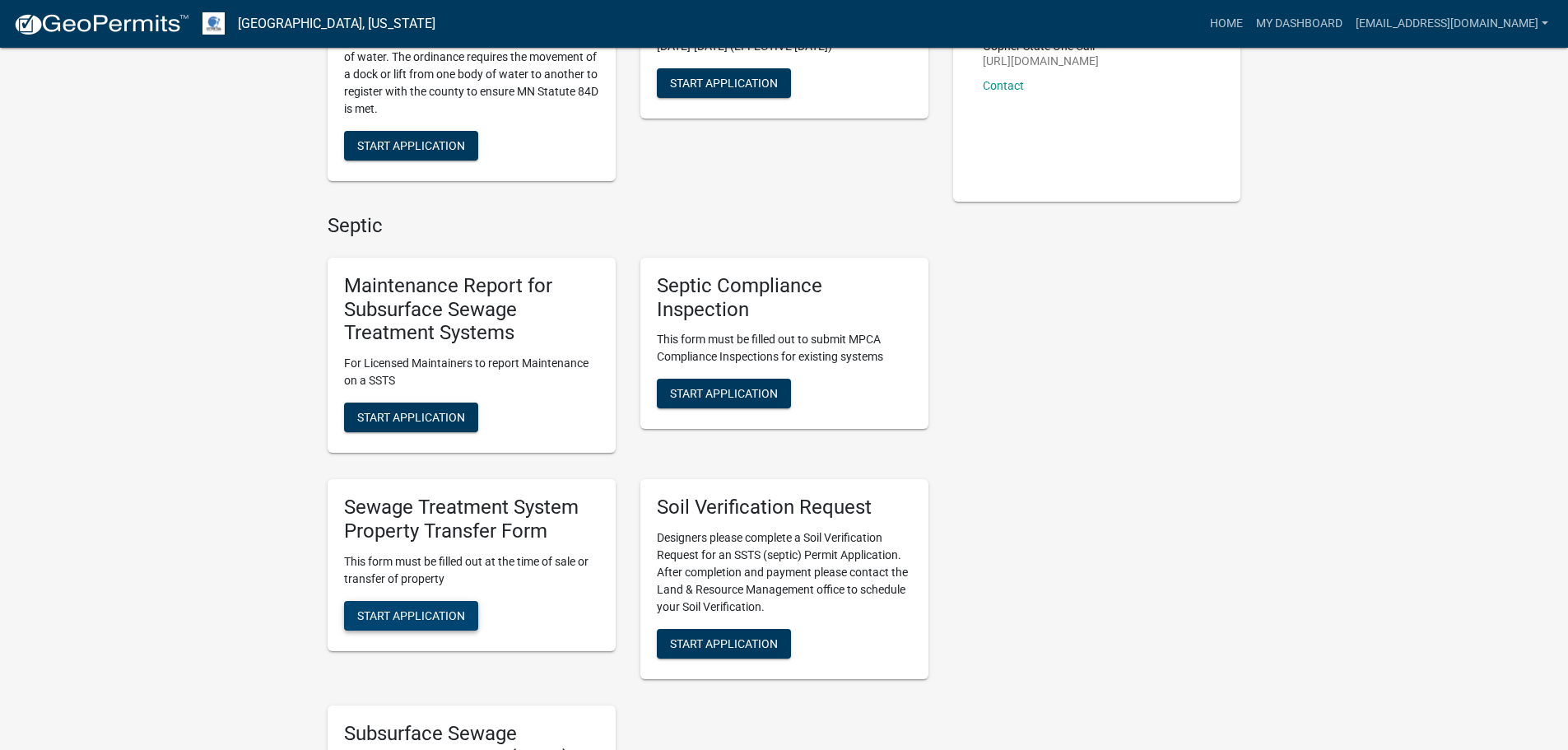
scroll to position [494, 0]
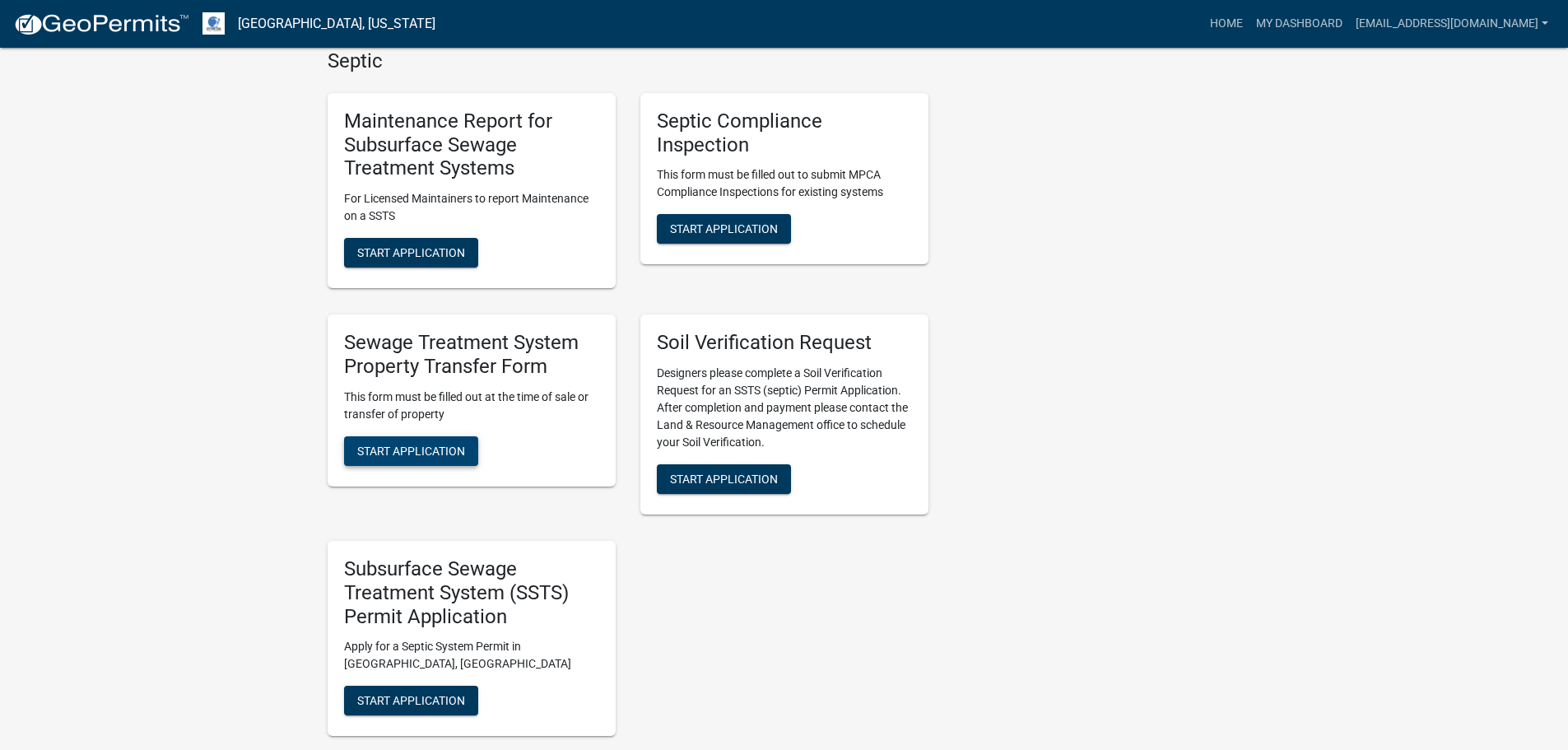
click at [421, 452] on span "Start Application" at bounding box center [411, 451] width 108 height 13
